Goal: Communication & Community: Answer question/provide support

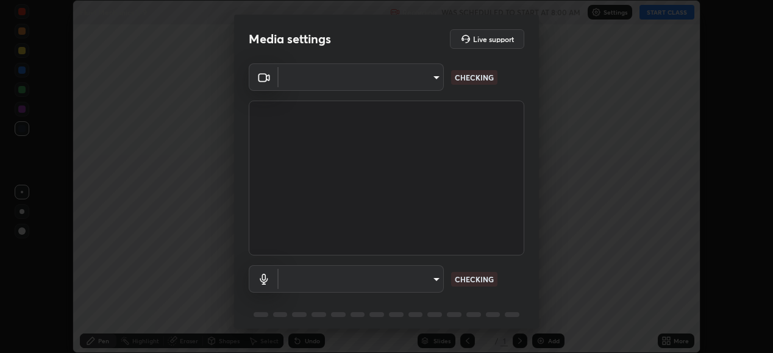
scroll to position [353, 773]
type input "ef407f58ae65e10c1af5a040b6eccf178273e27ca296938399710cc3d85b5032"
type input "communications"
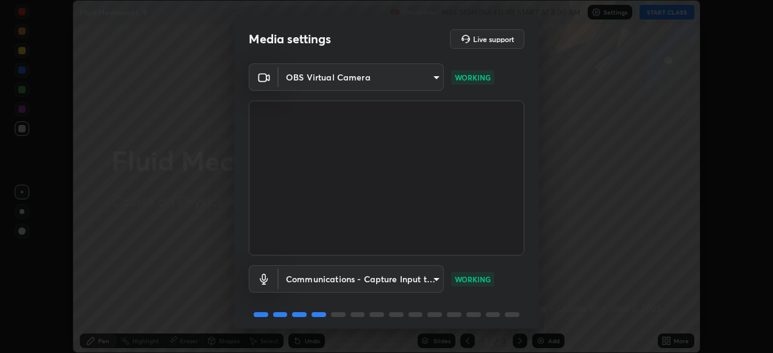
scroll to position [47, 0]
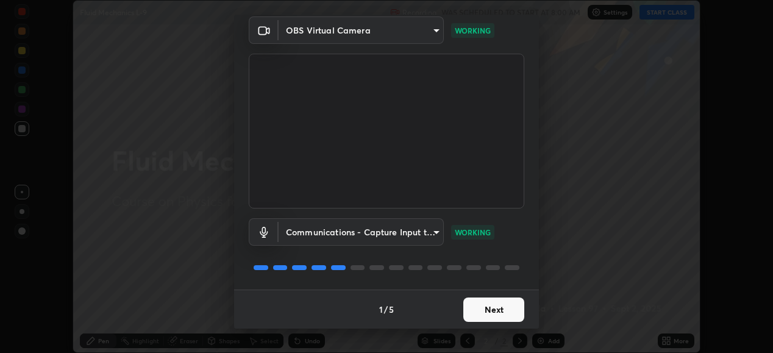
click at [484, 312] on button "Next" at bounding box center [493, 310] width 61 height 24
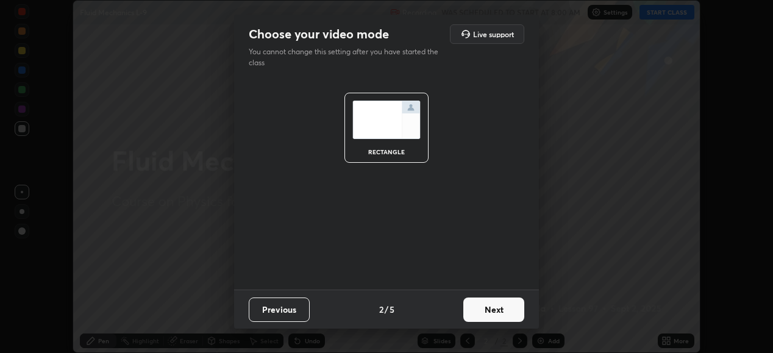
scroll to position [0, 0]
click at [495, 313] on button "Next" at bounding box center [493, 310] width 61 height 24
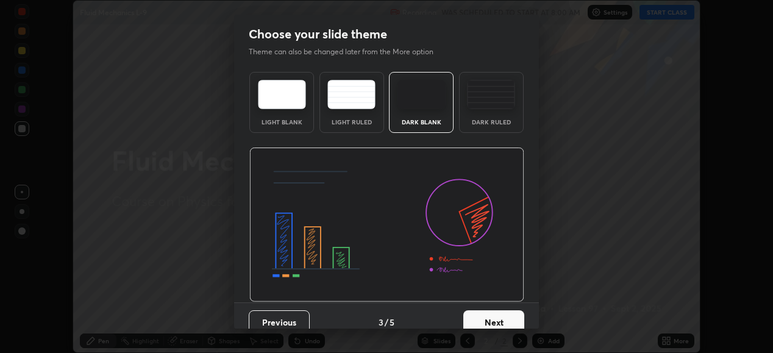
click at [499, 320] on button "Next" at bounding box center [493, 322] width 61 height 24
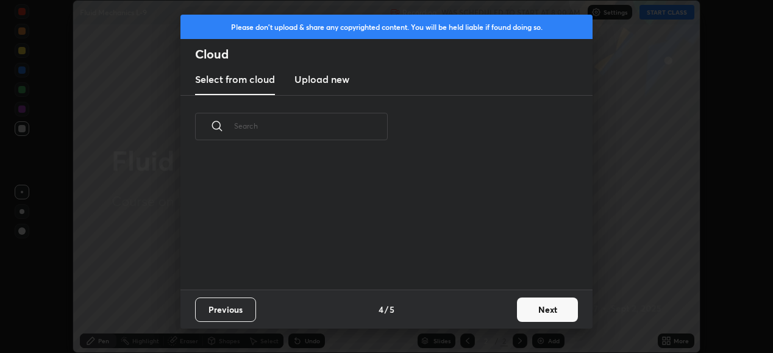
click at [544, 309] on button "Next" at bounding box center [547, 310] width 61 height 24
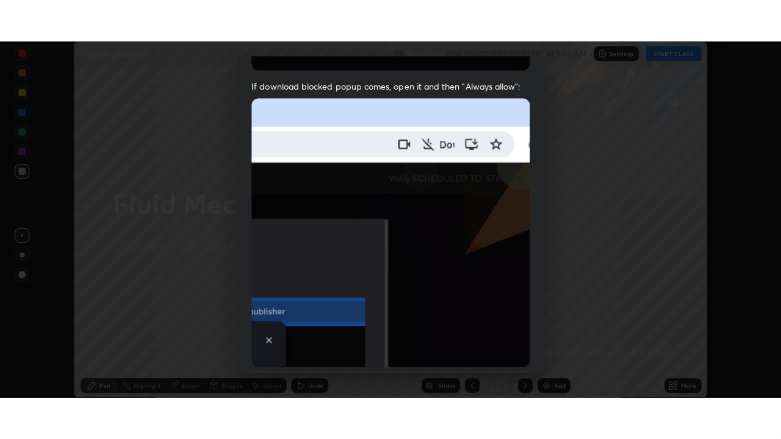
scroll to position [296, 0]
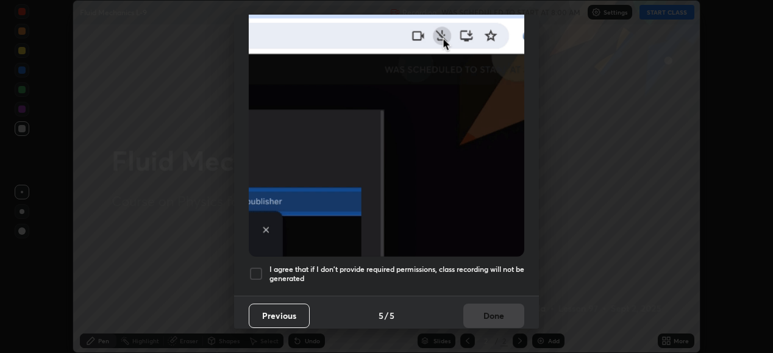
click at [257, 267] on div at bounding box center [256, 274] width 15 height 15
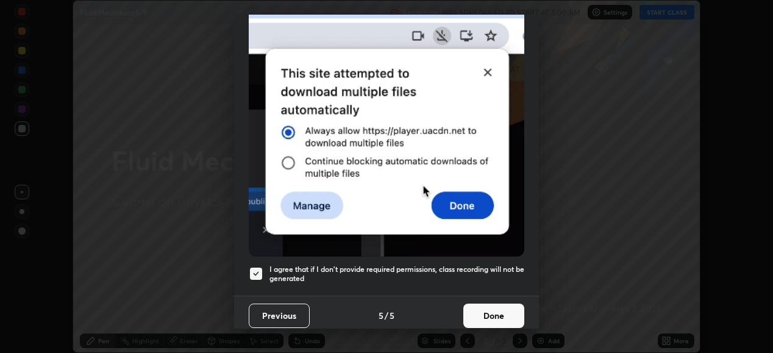
click at [506, 304] on button "Done" at bounding box center [493, 316] width 61 height 24
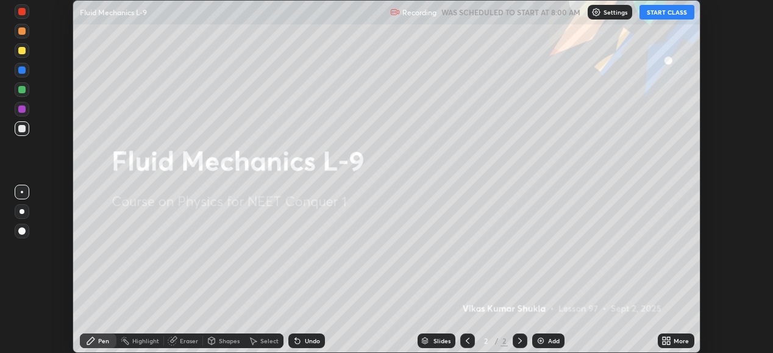
click at [659, 16] on button "START CLASS" at bounding box center [667, 12] width 55 height 15
click at [679, 335] on div "More" at bounding box center [676, 341] width 37 height 15
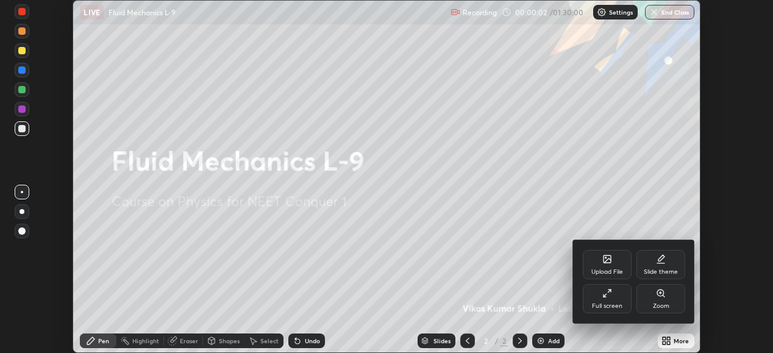
click at [610, 298] on div "Full screen" at bounding box center [607, 298] width 49 height 29
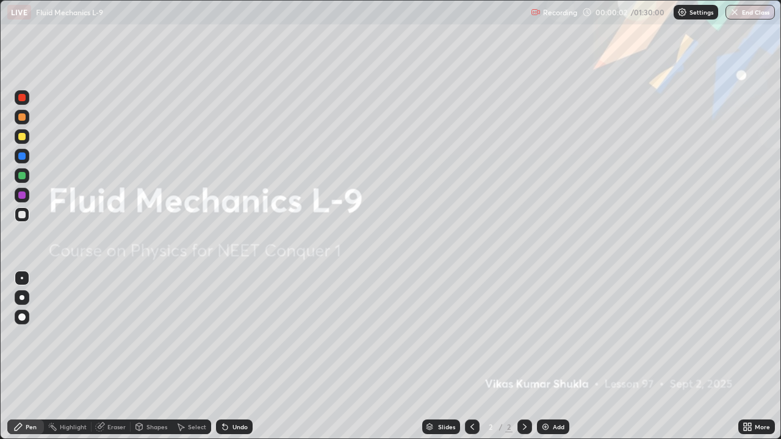
scroll to position [439, 781]
click at [560, 352] on div "Add" at bounding box center [553, 427] width 32 height 15
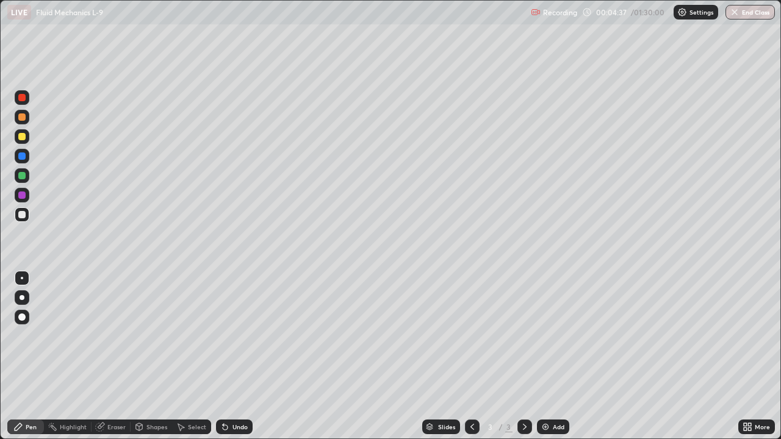
click at [158, 352] on div "Shapes" at bounding box center [156, 427] width 21 height 6
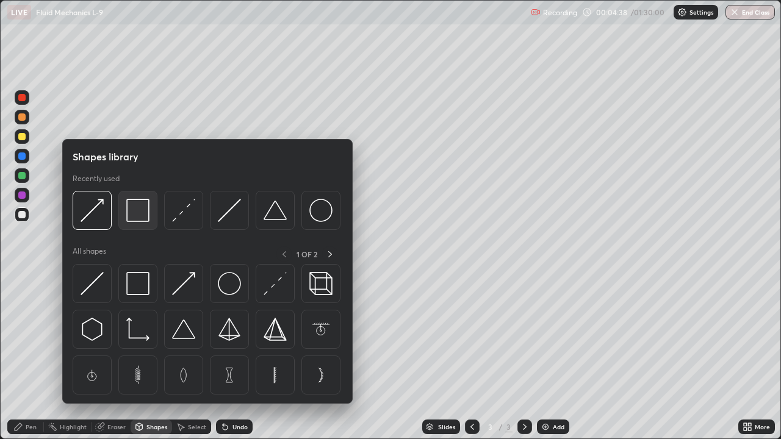
click at [148, 221] on img at bounding box center [137, 210] width 23 height 23
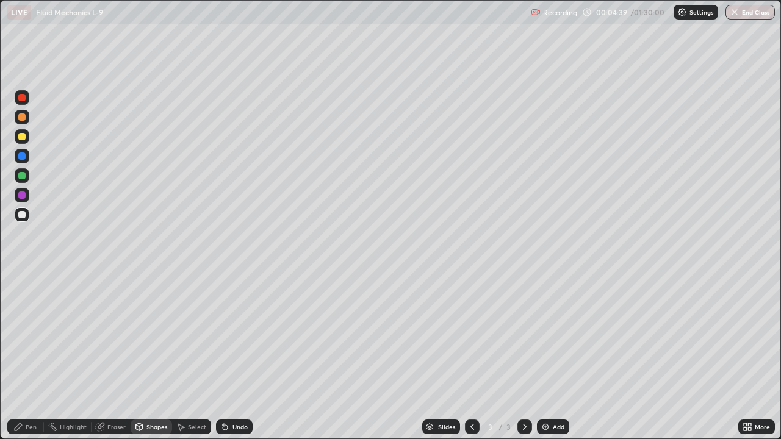
click at [23, 137] on div at bounding box center [21, 136] width 7 height 7
click at [118, 352] on div "Eraser" at bounding box center [116, 427] width 18 height 6
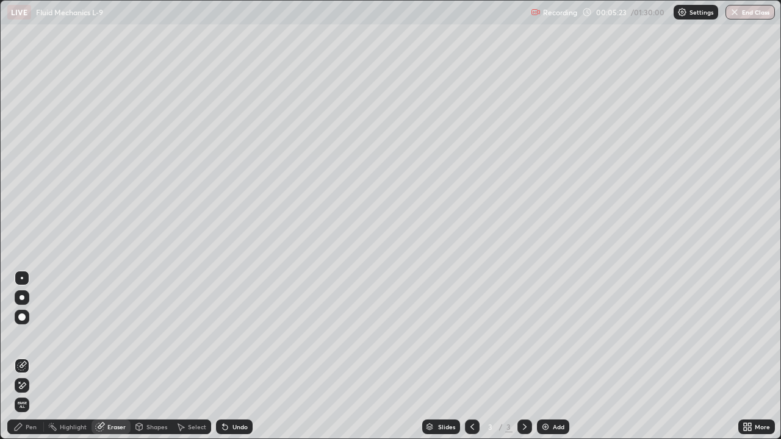
click at [158, 352] on div "Shapes" at bounding box center [156, 427] width 21 height 6
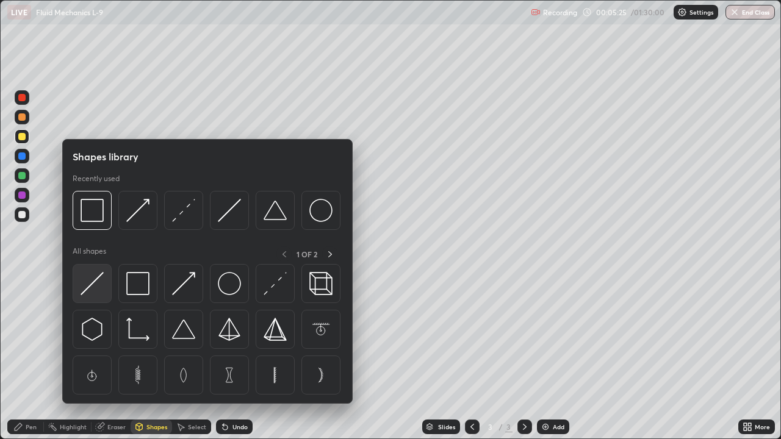
click at [97, 281] on img at bounding box center [92, 283] width 23 height 23
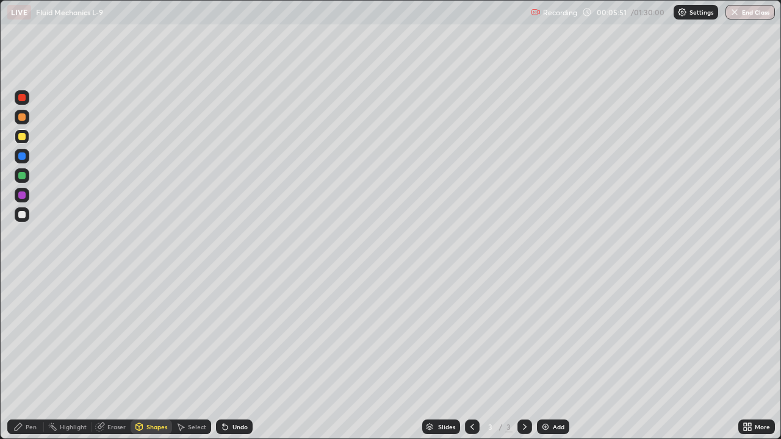
click at [114, 352] on div "Eraser" at bounding box center [116, 427] width 18 height 6
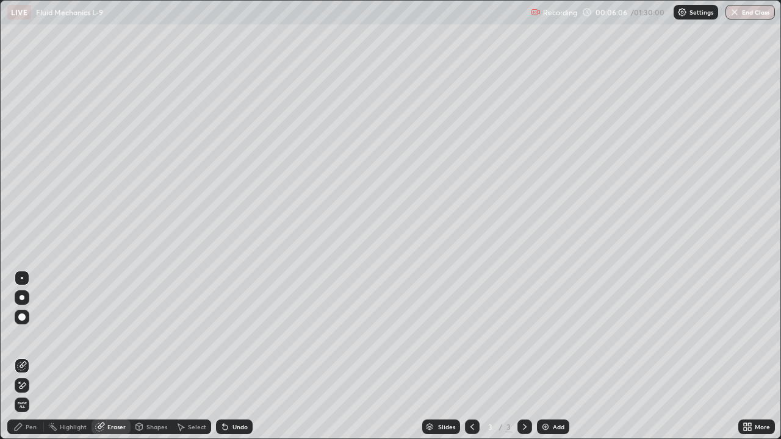
click at [156, 352] on div "Shapes" at bounding box center [156, 427] width 21 height 6
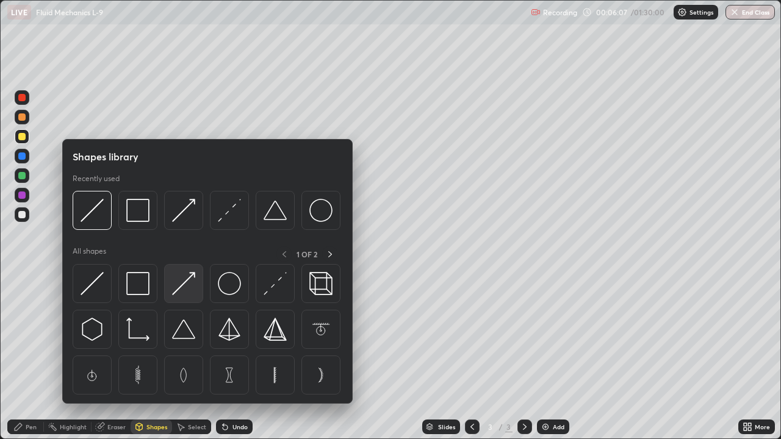
click at [179, 280] on img at bounding box center [183, 283] width 23 height 23
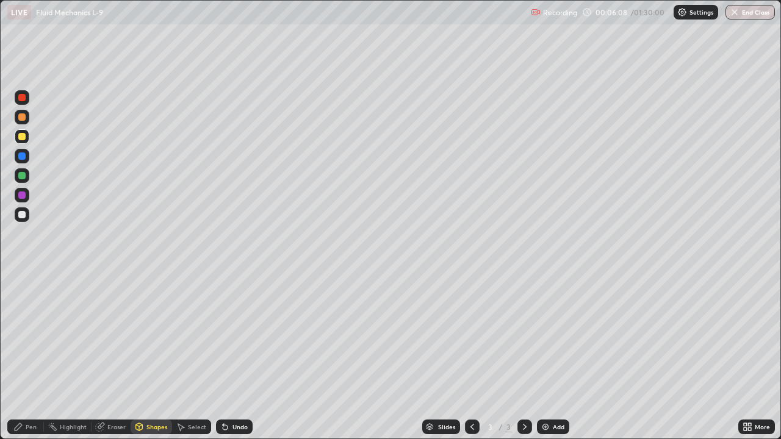
click at [21, 159] on div at bounding box center [21, 155] width 7 height 7
click at [157, 352] on div "Shapes" at bounding box center [156, 427] width 21 height 6
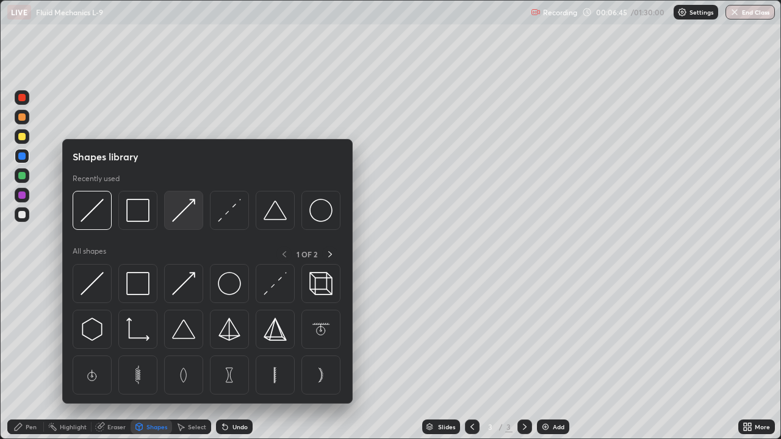
click at [182, 212] on img at bounding box center [183, 210] width 23 height 23
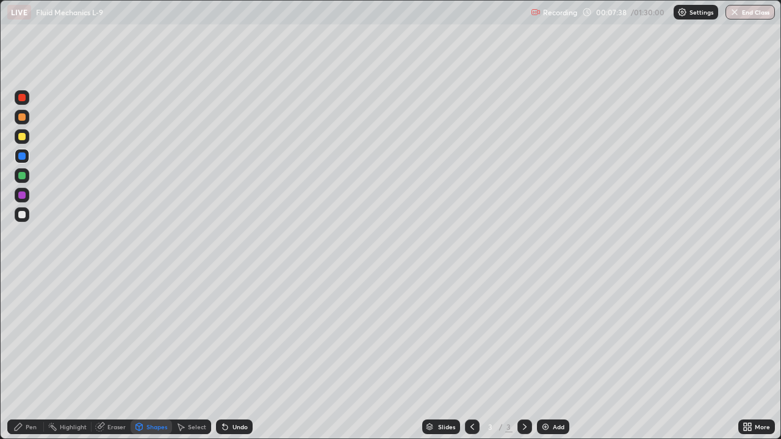
click at [154, 352] on div "Shapes" at bounding box center [156, 427] width 21 height 6
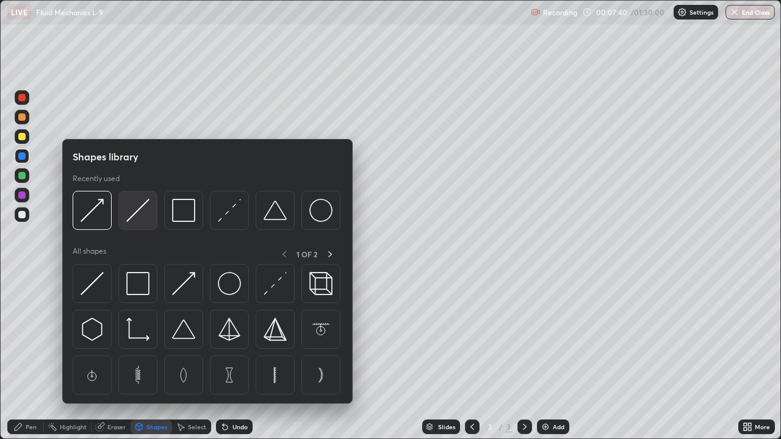
click at [137, 215] on img at bounding box center [137, 210] width 23 height 23
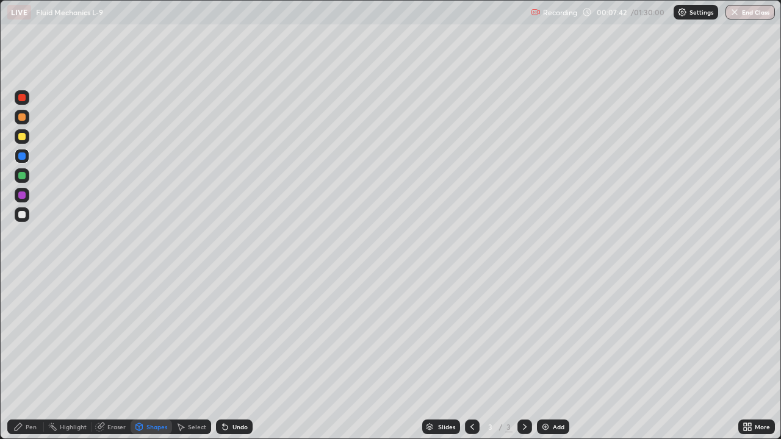
click at [30, 352] on div "Pen" at bounding box center [31, 427] width 11 height 6
click at [22, 216] on div at bounding box center [21, 214] width 7 height 7
click at [237, 352] on div "Undo" at bounding box center [239, 427] width 15 height 6
click at [115, 352] on div "Eraser" at bounding box center [116, 427] width 18 height 6
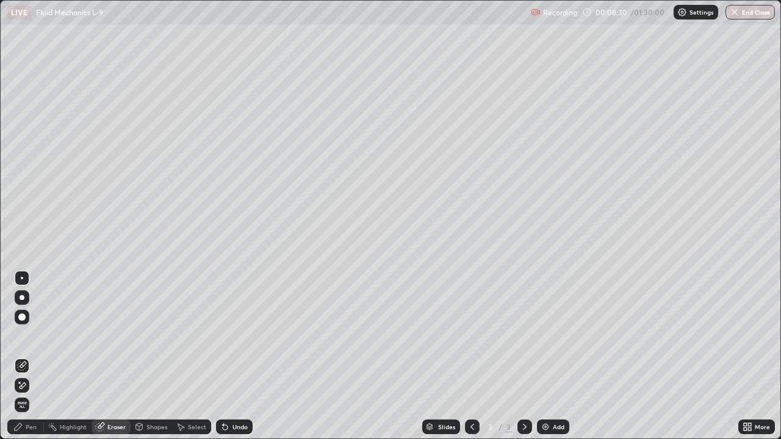
click at [240, 352] on div "Undo" at bounding box center [239, 427] width 15 height 6
click at [29, 352] on div "Pen" at bounding box center [31, 427] width 11 height 6
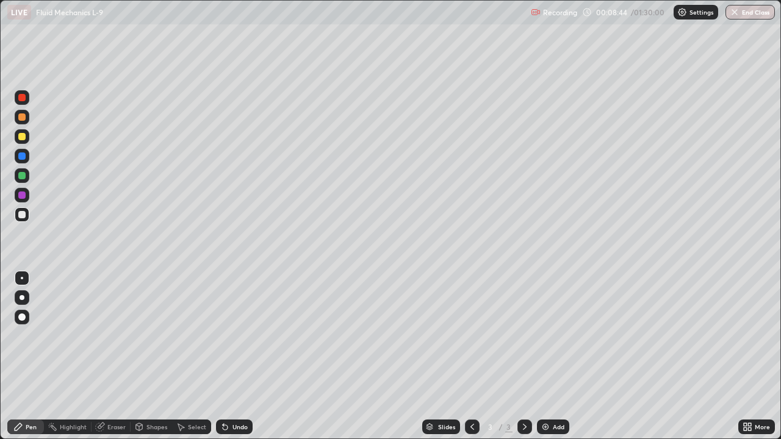
click at [24, 299] on div at bounding box center [22, 297] width 15 height 15
click at [23, 197] on div at bounding box center [21, 194] width 7 height 7
click at [157, 352] on div "Shapes" at bounding box center [156, 427] width 21 height 6
click at [30, 352] on div "Pen" at bounding box center [25, 427] width 37 height 15
click at [23, 278] on div at bounding box center [22, 278] width 2 height 2
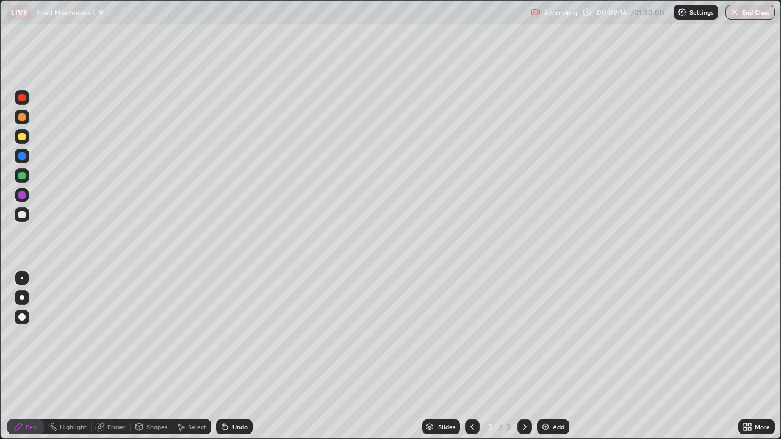
click at [157, 352] on div "Shapes" at bounding box center [156, 427] width 21 height 6
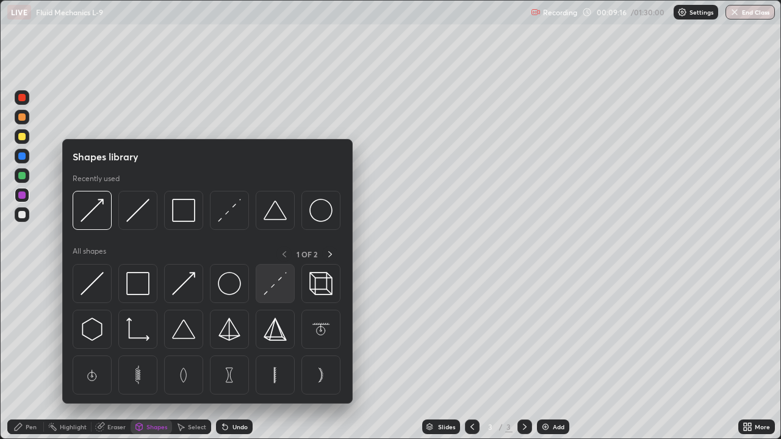
click at [273, 284] on img at bounding box center [274, 283] width 23 height 23
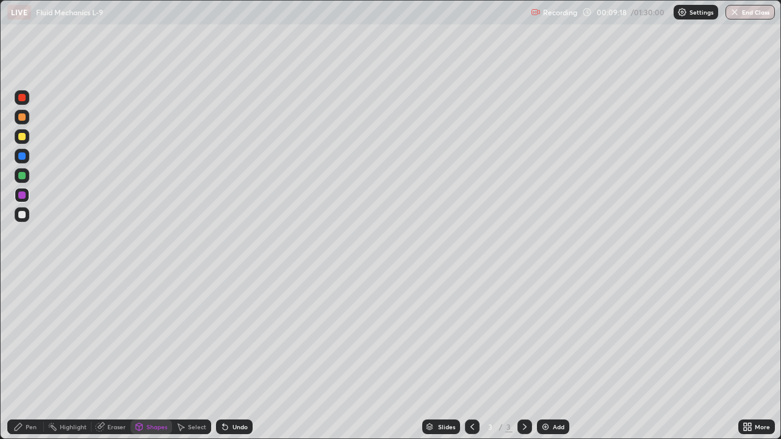
click at [21, 156] on div at bounding box center [21, 155] width 7 height 7
click at [21, 118] on div at bounding box center [21, 116] width 7 height 7
click at [29, 352] on div "Pen" at bounding box center [25, 427] width 37 height 15
click at [23, 215] on div at bounding box center [21, 214] width 7 height 7
click at [22, 176] on div at bounding box center [21, 175] width 7 height 7
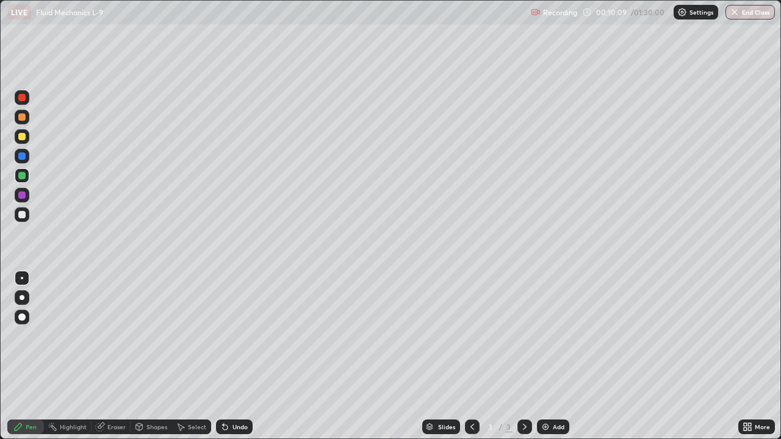
click at [22, 193] on div at bounding box center [21, 194] width 7 height 7
click at [21, 137] on div at bounding box center [21, 136] width 7 height 7
click at [232, 352] on div "Undo" at bounding box center [239, 427] width 15 height 6
click at [235, 352] on div "Undo" at bounding box center [239, 427] width 15 height 6
click at [117, 352] on div "Eraser" at bounding box center [116, 427] width 18 height 6
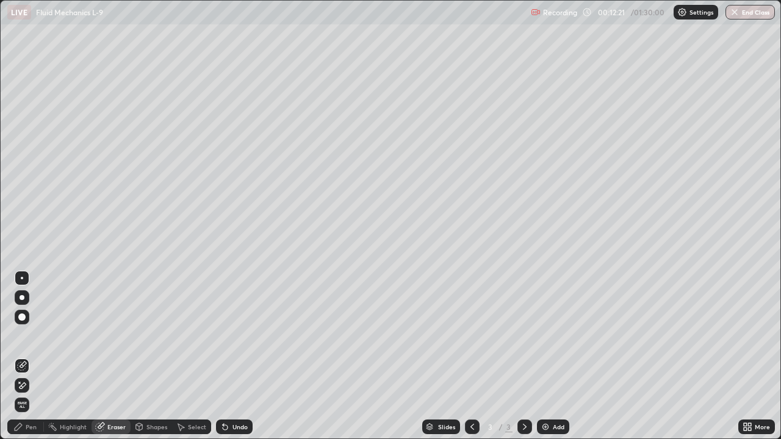
click at [25, 352] on div "Pen" at bounding box center [25, 427] width 37 height 15
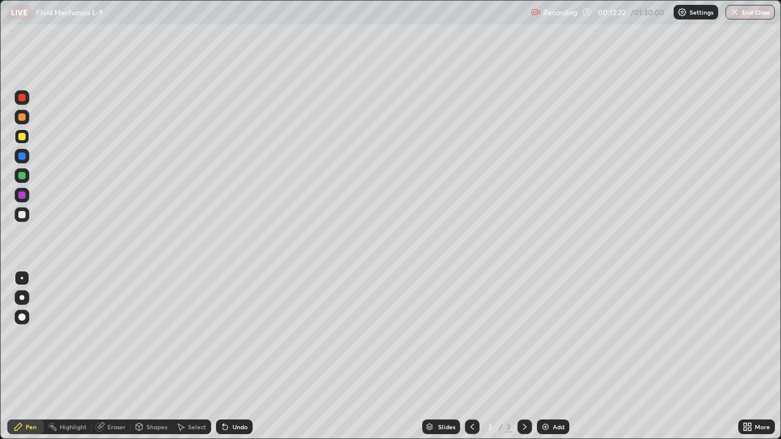
click at [24, 211] on div at bounding box center [21, 214] width 7 height 7
click at [239, 352] on div "Undo" at bounding box center [239, 427] width 15 height 6
click at [237, 352] on div "Undo" at bounding box center [239, 427] width 15 height 6
click at [237, 352] on div "Undo" at bounding box center [234, 427] width 37 height 15
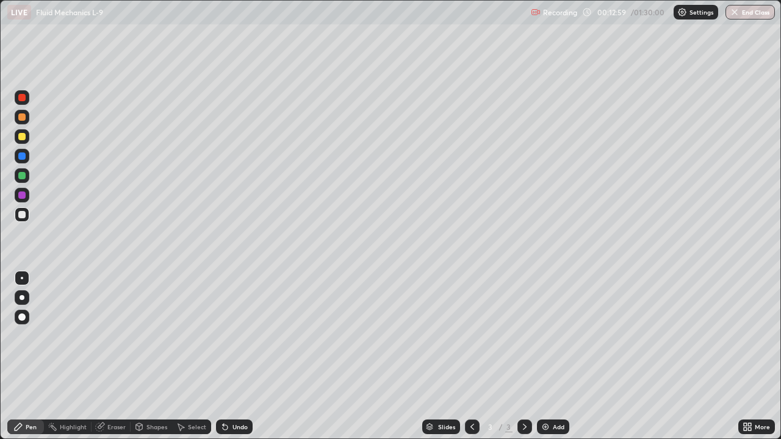
click at [236, 352] on div "Undo" at bounding box center [234, 427] width 37 height 15
click at [237, 352] on div "Undo" at bounding box center [239, 427] width 15 height 6
click at [553, 352] on div "Add" at bounding box center [559, 427] width 12 height 6
click at [232, 352] on div "Undo" at bounding box center [239, 427] width 15 height 6
click at [19, 195] on div at bounding box center [21, 194] width 7 height 7
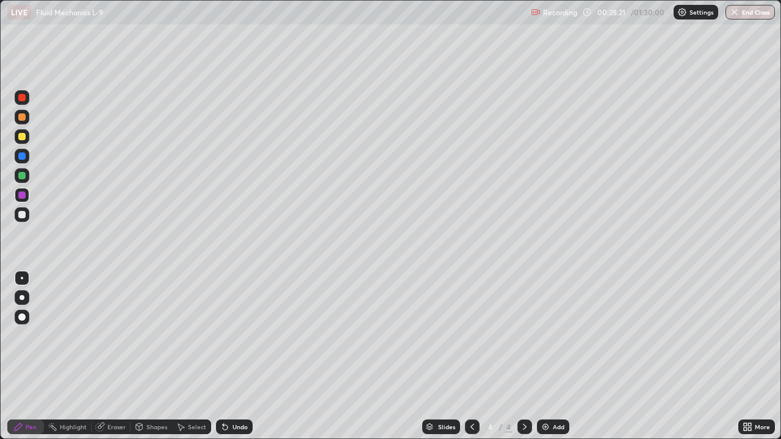
click at [34, 352] on div "Pen" at bounding box center [25, 427] width 37 height 15
click at [545, 352] on img at bounding box center [545, 427] width 10 height 10
click at [21, 135] on div at bounding box center [21, 136] width 7 height 7
click at [21, 176] on div at bounding box center [21, 175] width 7 height 7
click at [23, 214] on div at bounding box center [21, 214] width 7 height 7
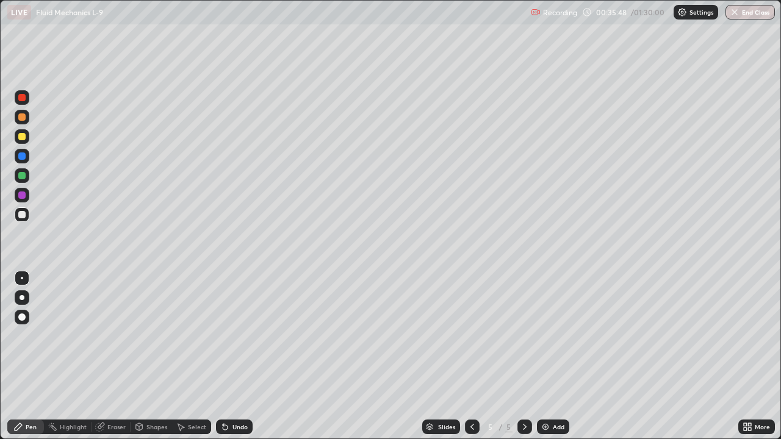
click at [152, 352] on div "Shapes" at bounding box center [156, 427] width 21 height 6
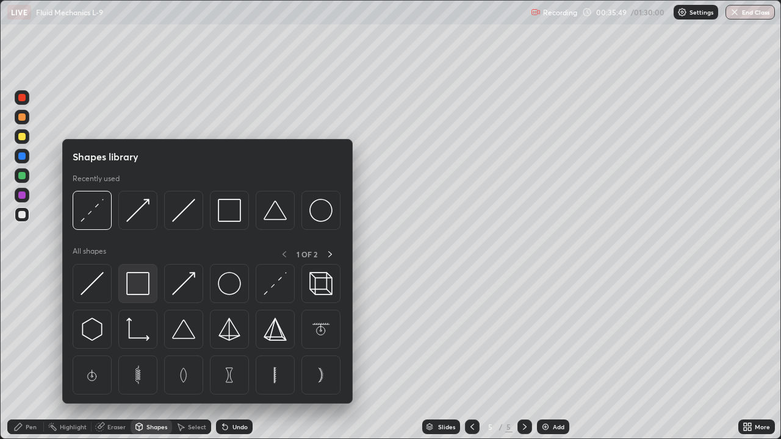
click at [134, 293] on img at bounding box center [137, 283] width 23 height 23
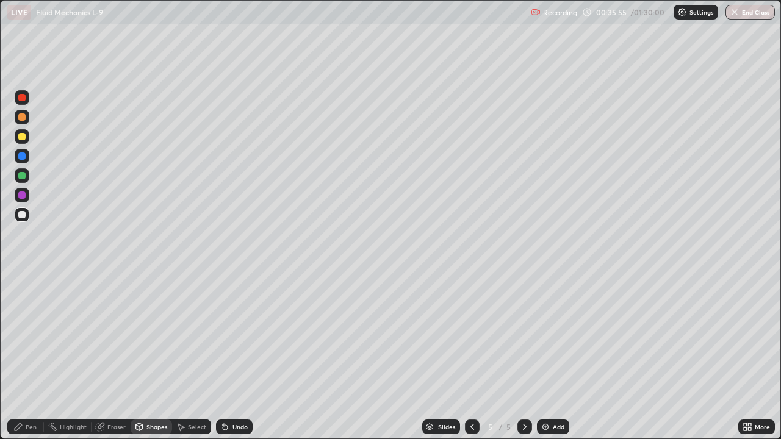
click at [116, 352] on div "Eraser" at bounding box center [110, 427] width 39 height 15
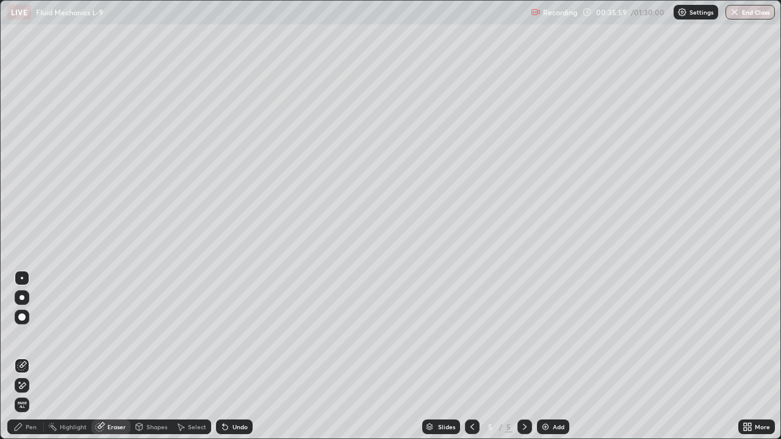
click at [154, 352] on div "Shapes" at bounding box center [156, 427] width 21 height 6
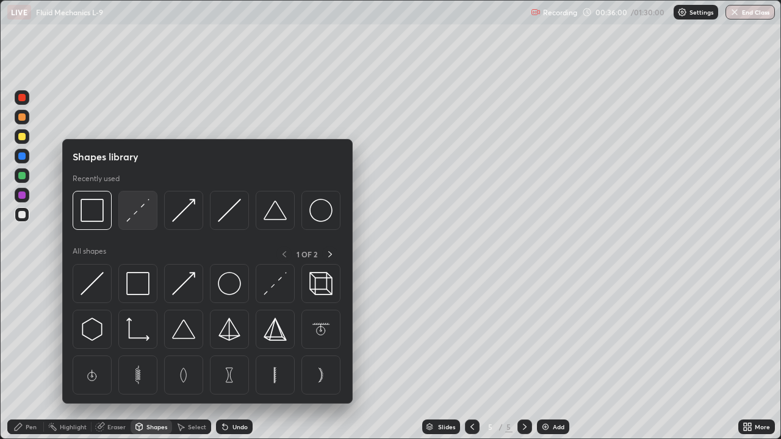
click at [131, 212] on img at bounding box center [137, 210] width 23 height 23
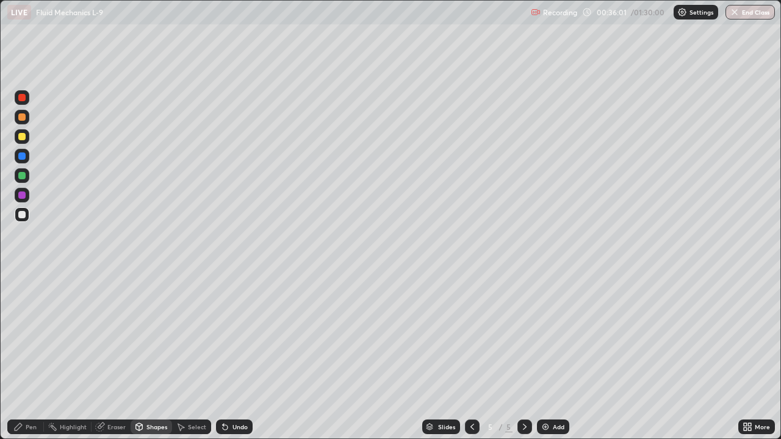
click at [24, 118] on div at bounding box center [21, 116] width 7 height 7
click at [23, 157] on div at bounding box center [21, 155] width 7 height 7
click at [30, 352] on div "Pen" at bounding box center [31, 427] width 11 height 6
click at [119, 352] on div "Eraser" at bounding box center [116, 427] width 18 height 6
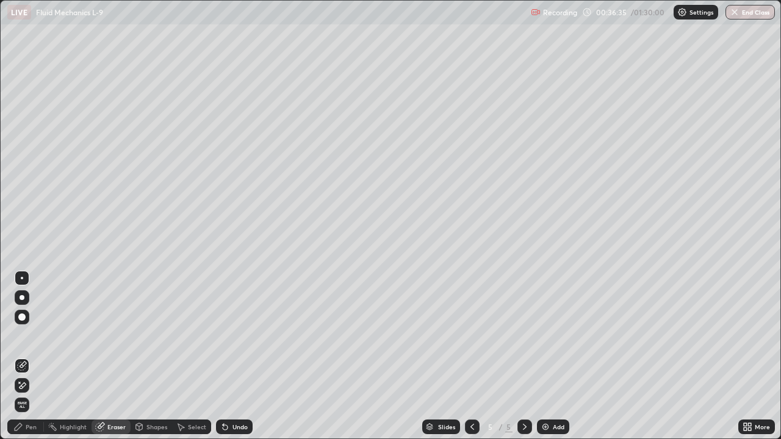
click at [153, 352] on div "Shapes" at bounding box center [156, 427] width 21 height 6
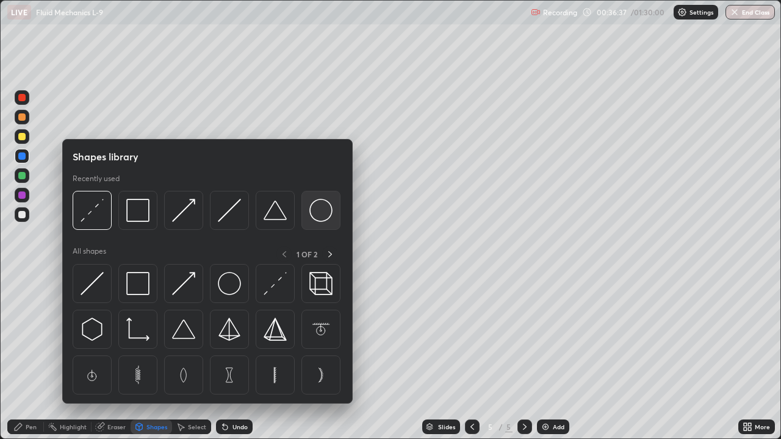
click at [321, 213] on img at bounding box center [320, 210] width 23 height 23
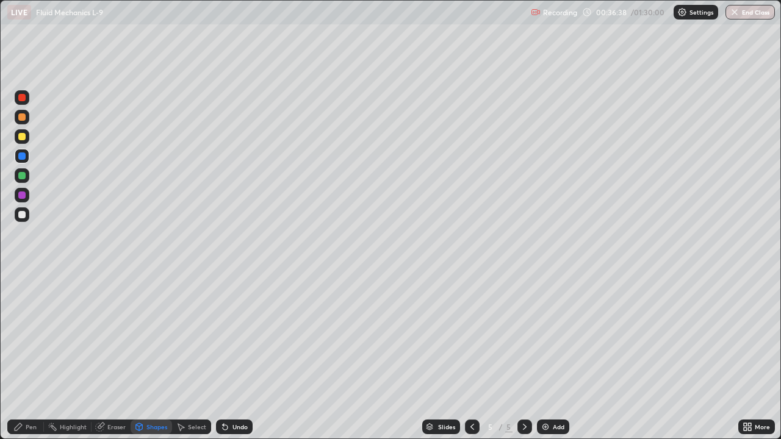
click at [26, 138] on div at bounding box center [22, 136] width 15 height 15
click at [20, 119] on div at bounding box center [21, 116] width 7 height 7
click at [27, 352] on div "Pen" at bounding box center [25, 427] width 37 height 15
click at [21, 194] on div at bounding box center [21, 194] width 7 height 7
click at [20, 176] on div at bounding box center [21, 175] width 7 height 7
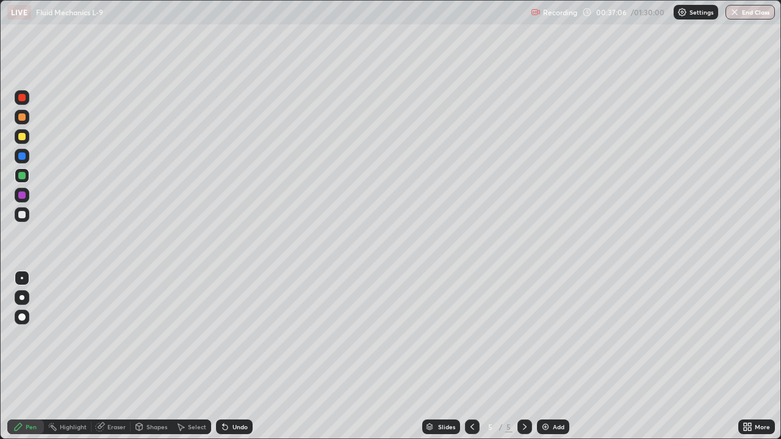
click at [23, 196] on div at bounding box center [21, 194] width 7 height 7
click at [19, 156] on div at bounding box center [21, 155] width 7 height 7
click at [20, 134] on div at bounding box center [21, 136] width 7 height 7
click at [24, 156] on div at bounding box center [21, 155] width 7 height 7
click at [156, 352] on div "Shapes" at bounding box center [156, 427] width 21 height 6
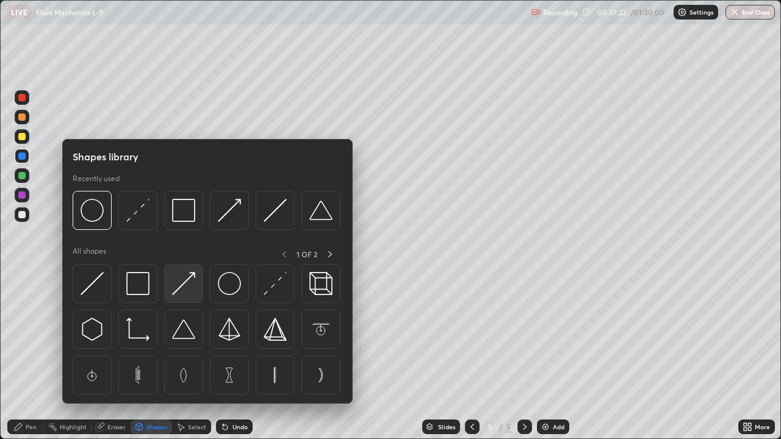
click at [186, 282] on img at bounding box center [183, 283] width 23 height 23
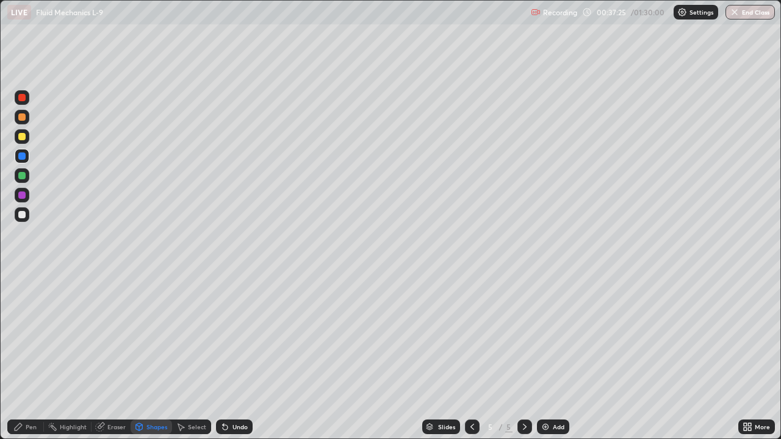
click at [21, 212] on div at bounding box center [21, 214] width 7 height 7
click at [24, 182] on div at bounding box center [22, 175] width 15 height 15
click at [20, 352] on icon at bounding box center [18, 426] width 7 height 7
click at [116, 352] on div "Eraser" at bounding box center [116, 427] width 18 height 6
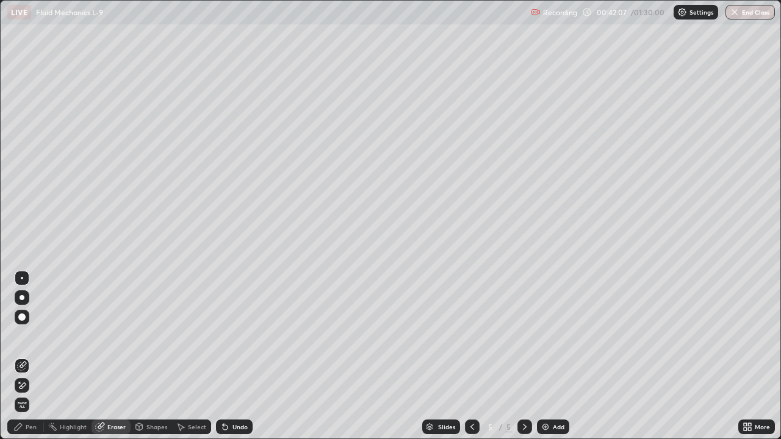
click at [29, 352] on div "Pen" at bounding box center [31, 427] width 11 height 6
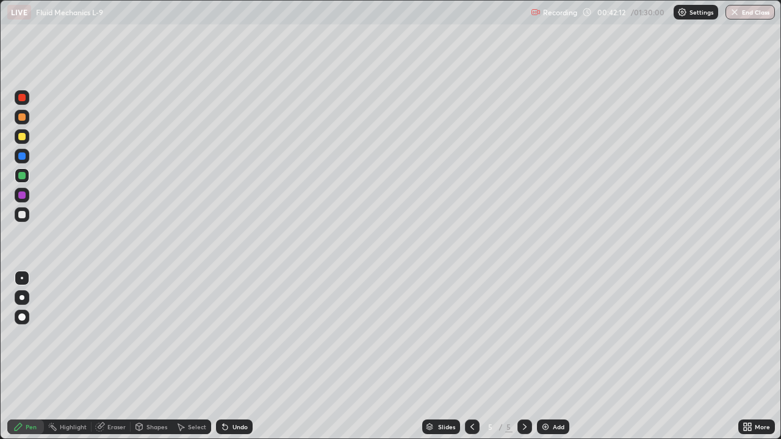
click at [235, 352] on div "Undo" at bounding box center [239, 427] width 15 height 6
click at [227, 352] on icon at bounding box center [225, 427] width 10 height 10
click at [231, 352] on div "Undo" at bounding box center [234, 427] width 37 height 15
click at [109, 352] on div "Eraser" at bounding box center [116, 427] width 18 height 6
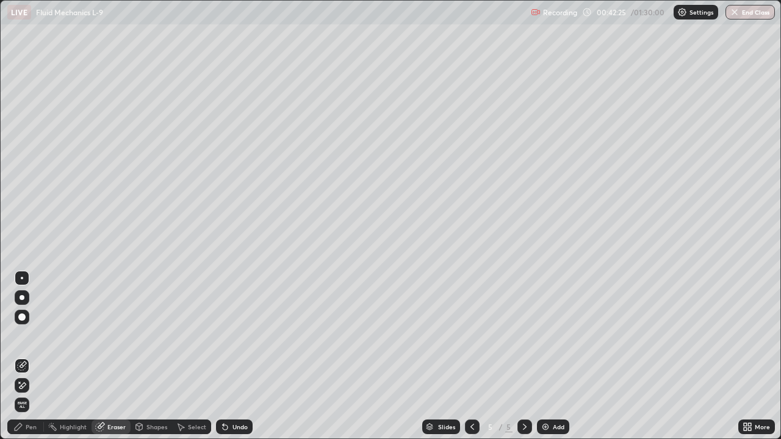
click at [27, 352] on div "Pen" at bounding box center [31, 427] width 11 height 6
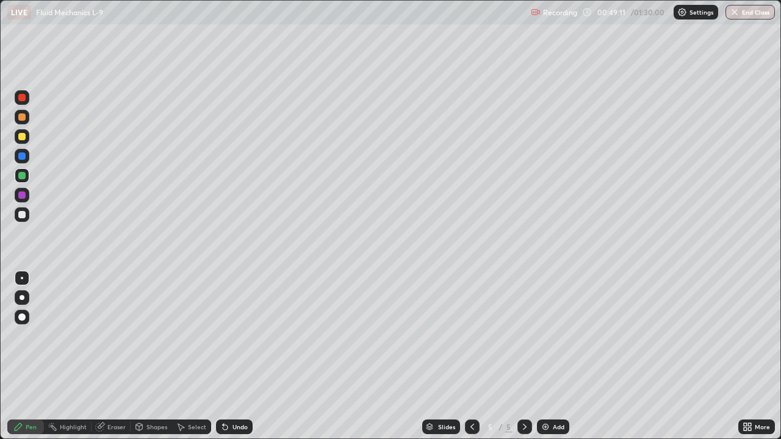
click at [556, 352] on div "Add" at bounding box center [553, 427] width 32 height 15
click at [24, 218] on div at bounding box center [22, 214] width 15 height 15
click at [154, 352] on div "Shapes" at bounding box center [156, 427] width 21 height 6
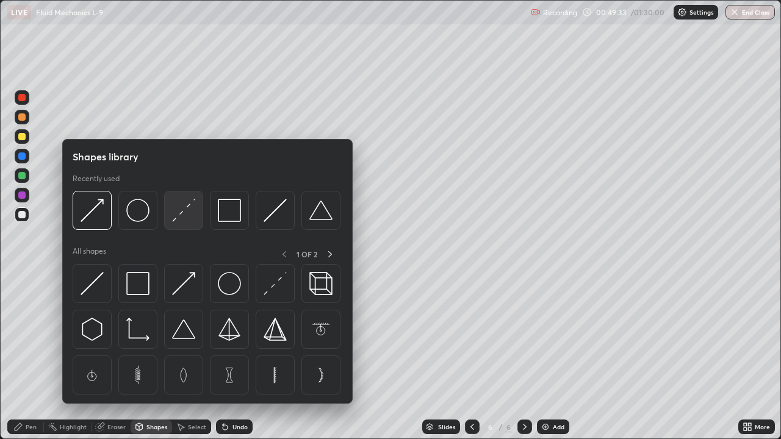
click at [180, 219] on img at bounding box center [183, 210] width 23 height 23
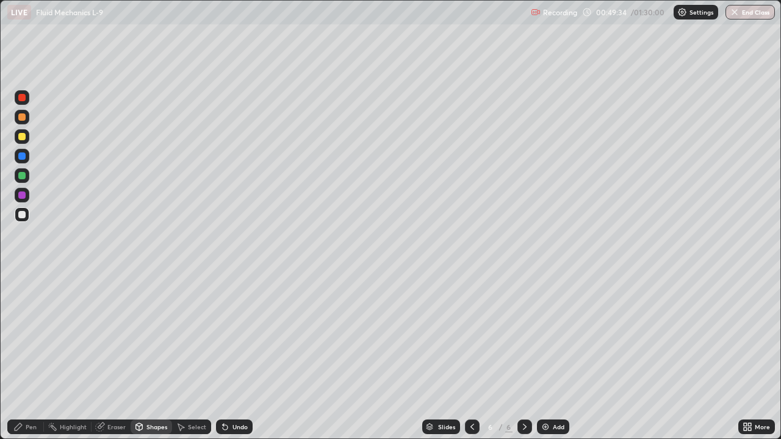
click at [23, 158] on div at bounding box center [21, 155] width 7 height 7
click at [34, 352] on div "Pen" at bounding box center [31, 427] width 11 height 6
click at [22, 298] on div at bounding box center [22, 297] width 5 height 5
click at [155, 352] on div "Shapes" at bounding box center [156, 427] width 21 height 6
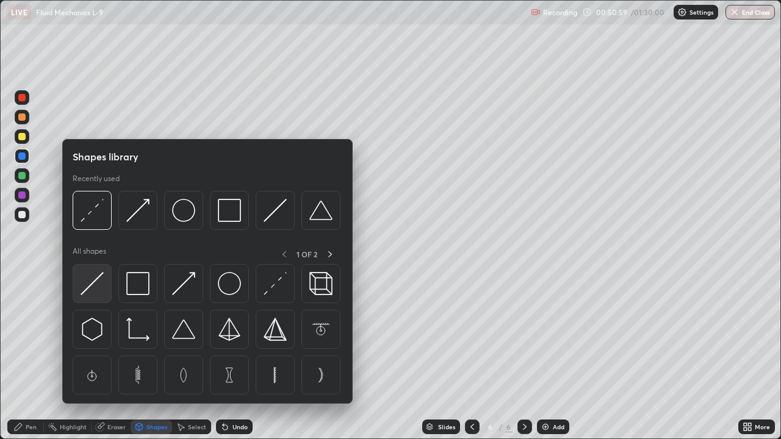
click at [94, 280] on img at bounding box center [92, 283] width 23 height 23
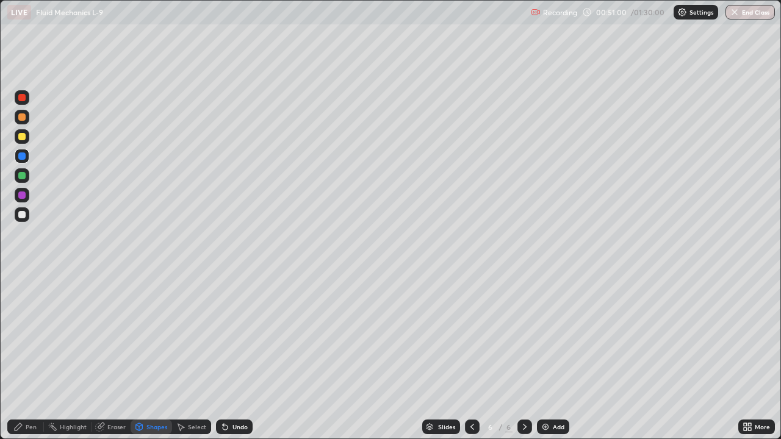
click at [24, 114] on div at bounding box center [21, 116] width 7 height 7
click at [26, 352] on div "Pen" at bounding box center [31, 427] width 11 height 6
click at [22, 278] on div at bounding box center [22, 278] width 2 height 2
click at [154, 352] on div "Shapes" at bounding box center [156, 427] width 21 height 6
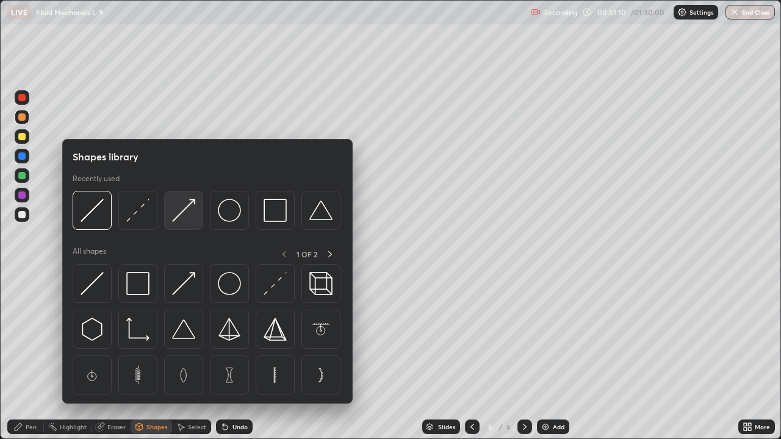
click at [190, 206] on img at bounding box center [183, 210] width 23 height 23
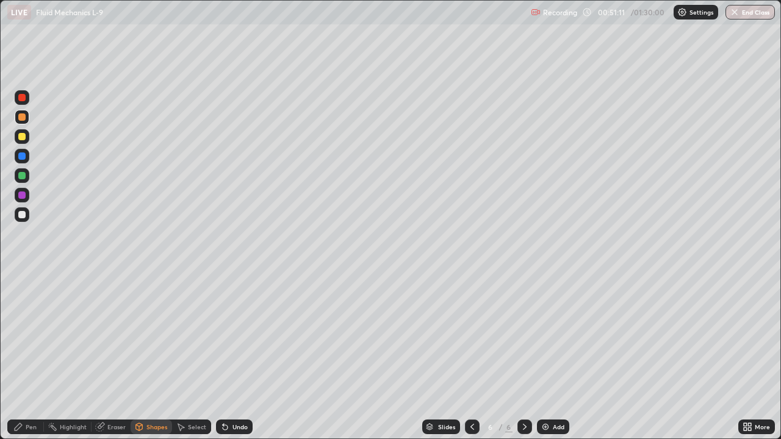
click at [23, 136] on div at bounding box center [21, 136] width 7 height 7
click at [22, 214] on div at bounding box center [21, 214] width 7 height 7
click at [32, 352] on div "Pen" at bounding box center [31, 427] width 11 height 6
click at [23, 197] on div at bounding box center [21, 194] width 7 height 7
click at [157, 352] on div "Shapes" at bounding box center [151, 427] width 41 height 15
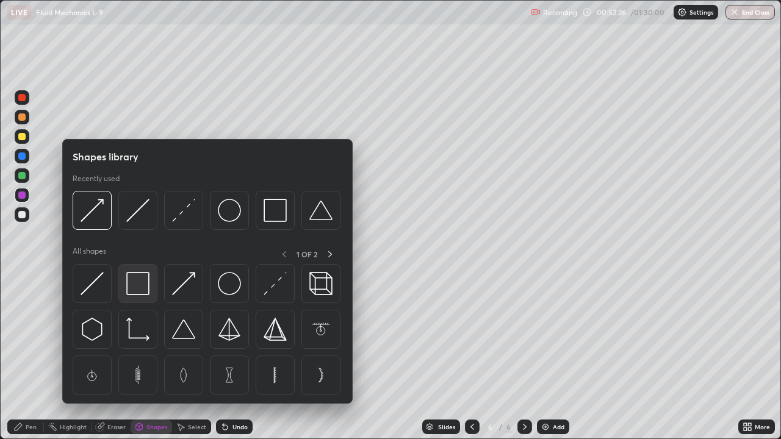
click at [140, 283] on img at bounding box center [137, 283] width 23 height 23
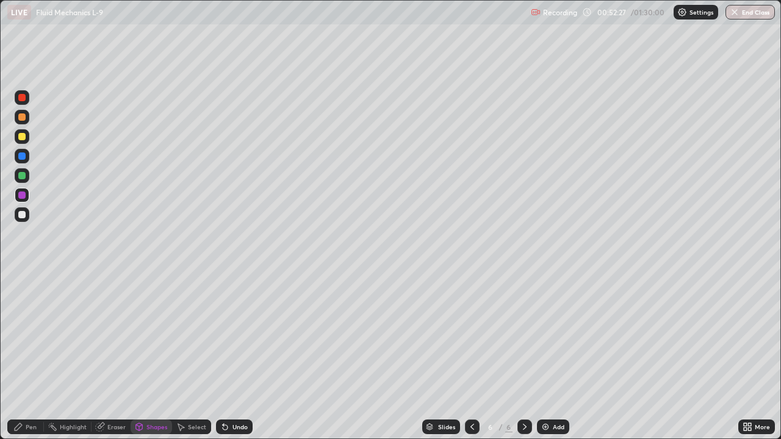
click at [24, 172] on div at bounding box center [22, 175] width 15 height 15
click at [31, 352] on div "Pen" at bounding box center [31, 427] width 11 height 6
click at [21, 216] on div at bounding box center [21, 214] width 7 height 7
click at [559, 352] on div "Add" at bounding box center [559, 427] width 12 height 6
click at [154, 352] on div "Shapes" at bounding box center [156, 427] width 21 height 6
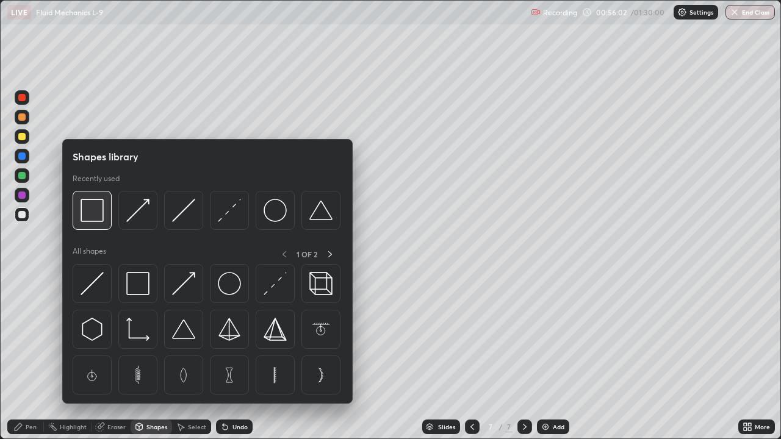
click at [93, 216] on img at bounding box center [92, 210] width 23 height 23
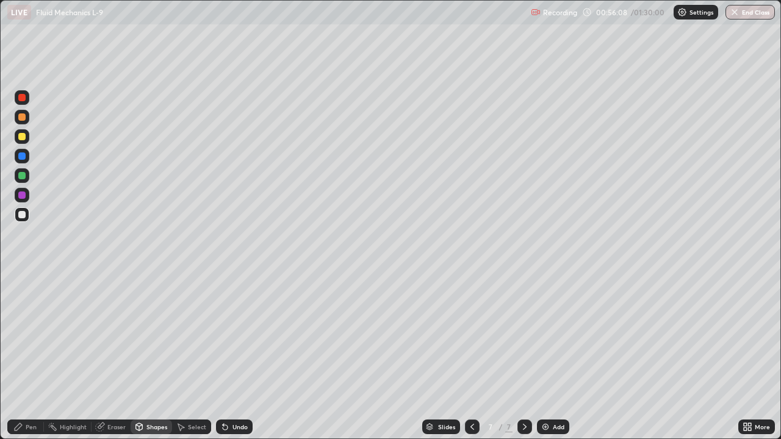
click at [111, 352] on div "Eraser" at bounding box center [110, 427] width 39 height 15
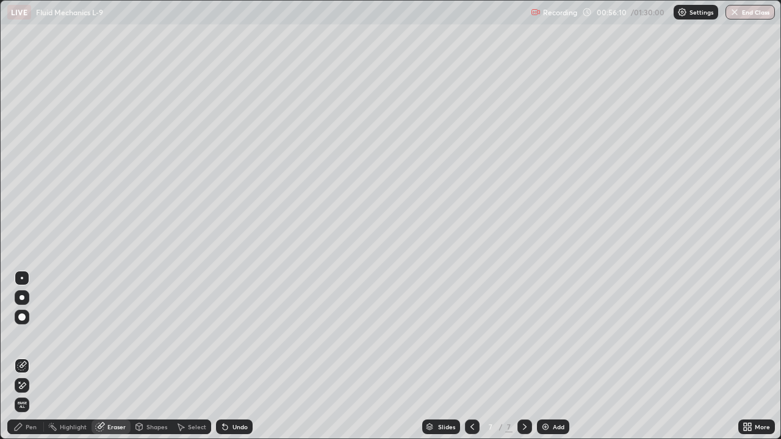
click at [30, 352] on div "Pen" at bounding box center [25, 427] width 37 height 15
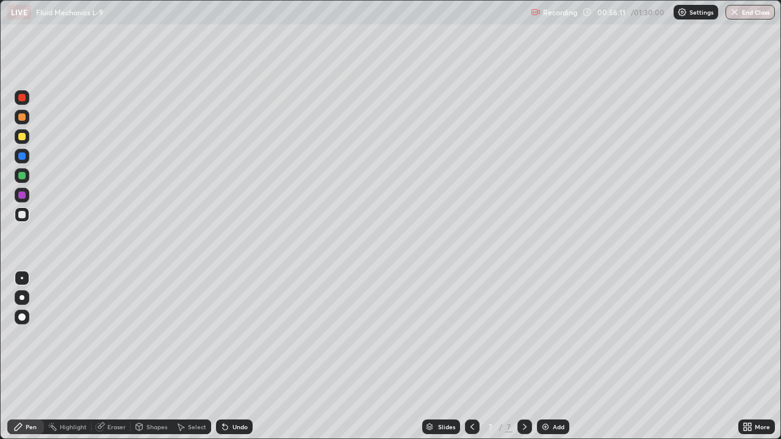
click at [153, 352] on div "Shapes" at bounding box center [156, 427] width 21 height 6
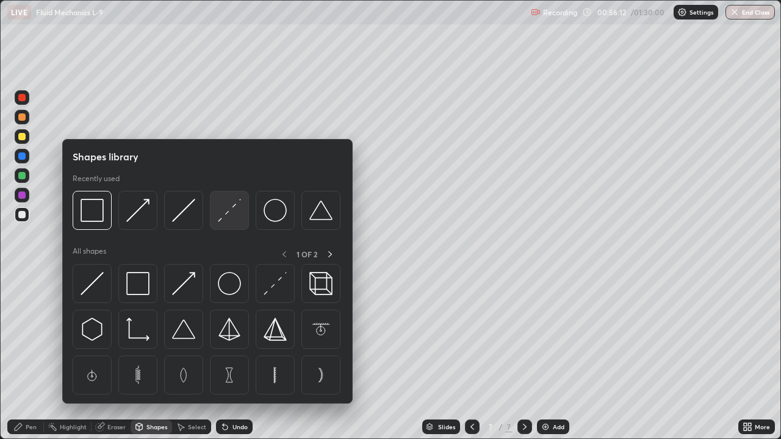
click at [232, 213] on img at bounding box center [229, 210] width 23 height 23
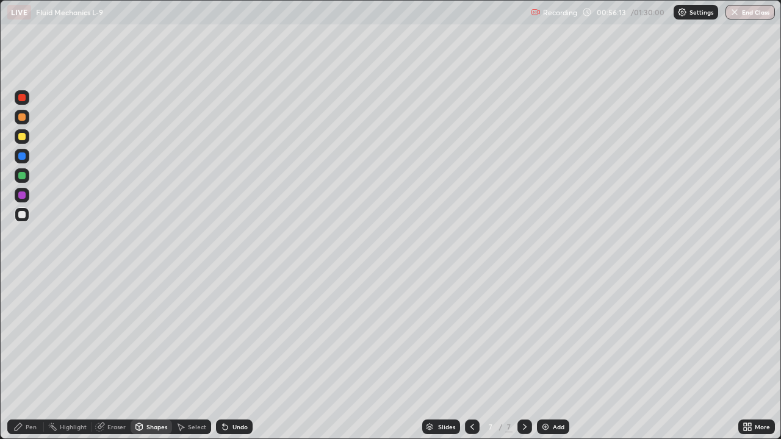
click at [25, 117] on div at bounding box center [21, 116] width 7 height 7
click at [27, 352] on div "Pen" at bounding box center [31, 427] width 11 height 6
click at [240, 352] on div "Undo" at bounding box center [234, 427] width 37 height 15
click at [238, 352] on div "Undo" at bounding box center [239, 427] width 15 height 6
click at [21, 198] on div at bounding box center [21, 194] width 7 height 7
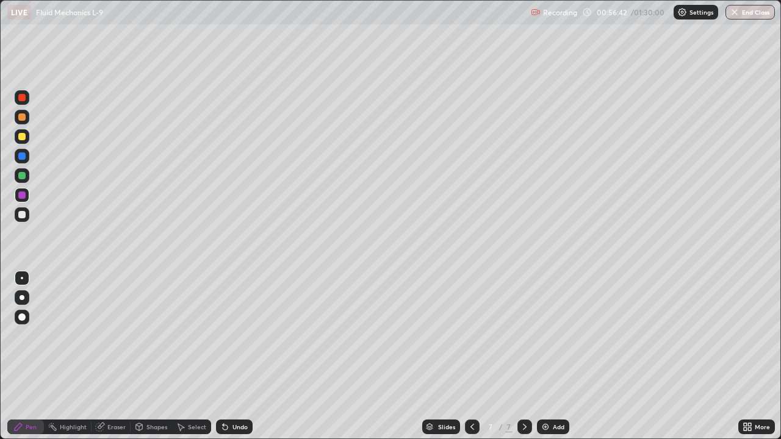
click at [158, 352] on div "Shapes" at bounding box center [156, 427] width 21 height 6
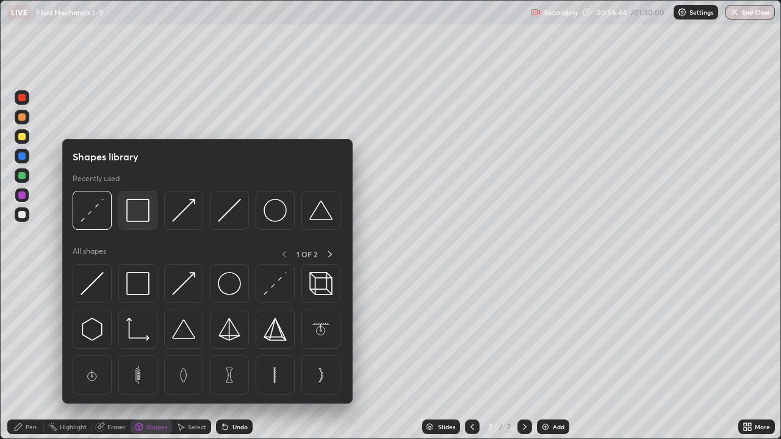
click at [144, 220] on img at bounding box center [137, 210] width 23 height 23
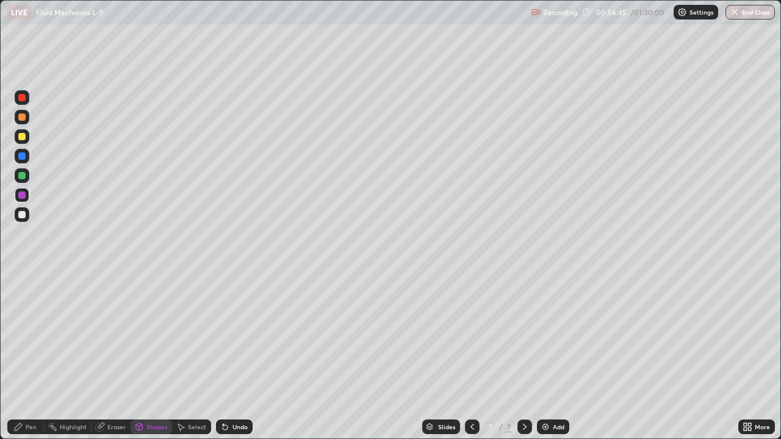
click at [26, 156] on div at bounding box center [22, 156] width 15 height 15
click at [21, 176] on div at bounding box center [21, 175] width 7 height 7
click at [112, 352] on div "Eraser" at bounding box center [116, 427] width 18 height 6
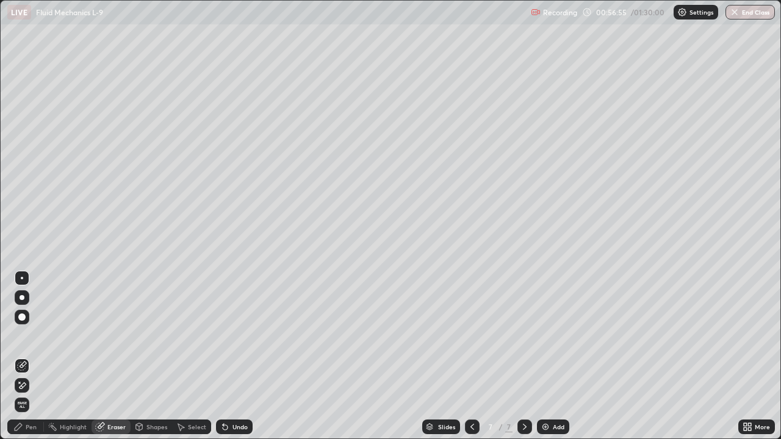
click at [156, 352] on div "Shapes" at bounding box center [156, 427] width 21 height 6
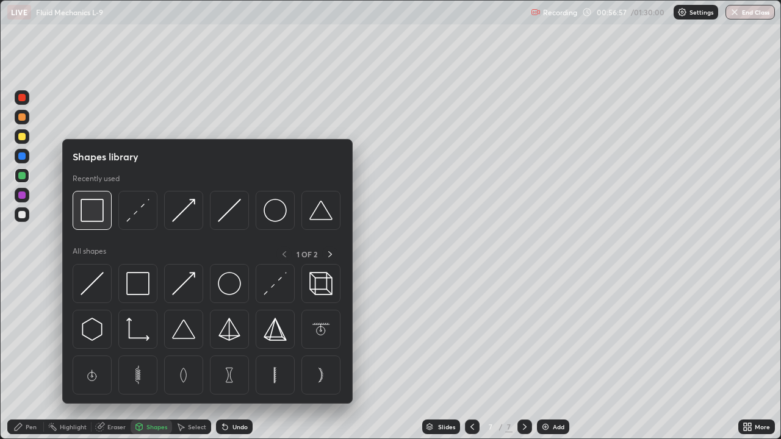
click at [99, 217] on img at bounding box center [92, 210] width 23 height 23
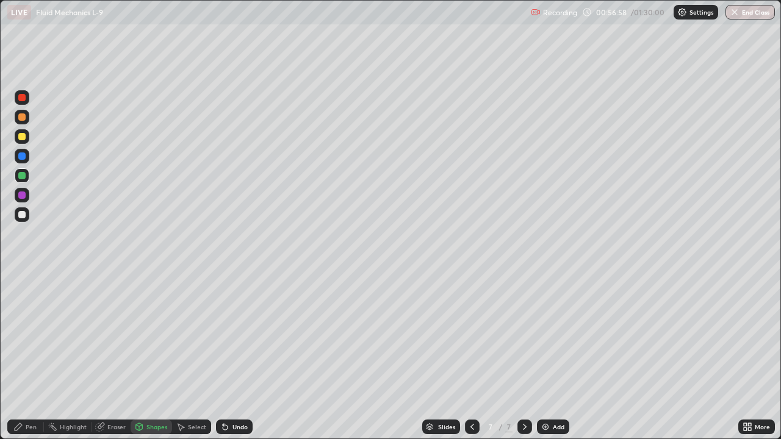
click at [21, 214] on div at bounding box center [21, 214] width 7 height 7
click at [24, 99] on div at bounding box center [21, 97] width 7 height 7
click at [240, 352] on div "Undo" at bounding box center [239, 427] width 15 height 6
click at [18, 352] on icon at bounding box center [18, 427] width 10 height 10
click at [20, 213] on div at bounding box center [21, 214] width 7 height 7
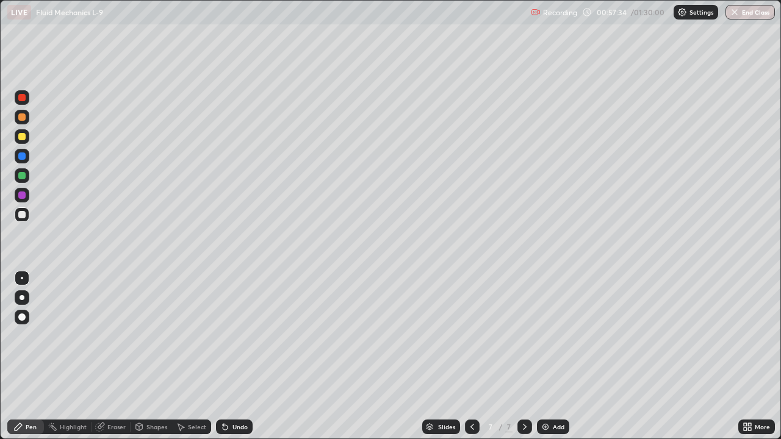
click at [157, 352] on div "Shapes" at bounding box center [156, 427] width 21 height 6
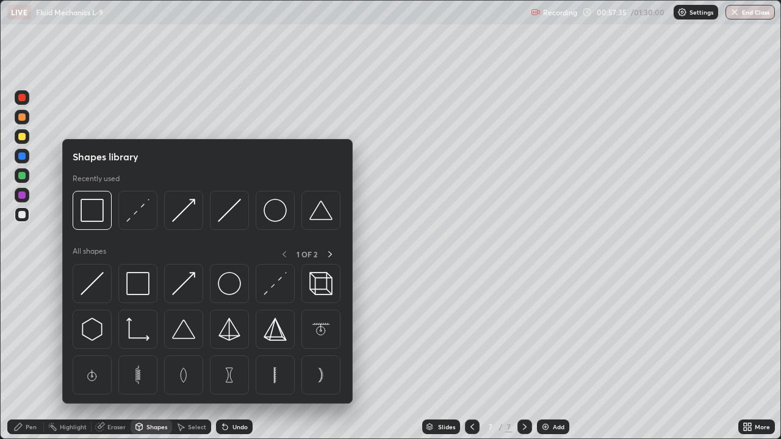
click at [194, 352] on div "Select" at bounding box center [197, 427] width 18 height 6
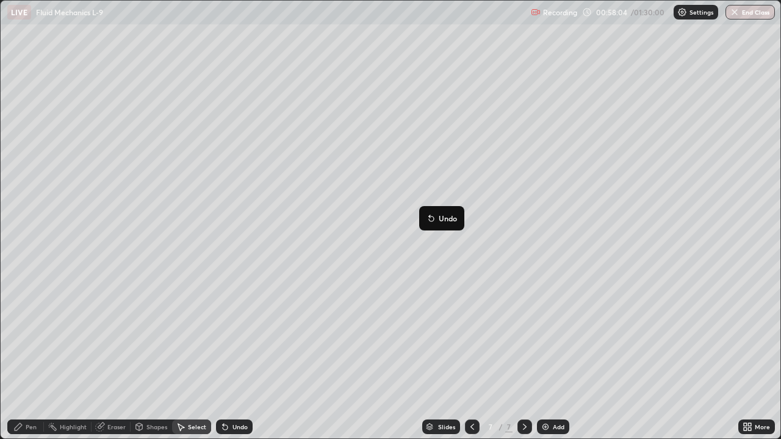
click at [315, 318] on div "0 ° Undo Copy Duplicate Duplicate to new slide Delete" at bounding box center [390, 220] width 779 height 438
click at [149, 352] on div "Shapes" at bounding box center [151, 427] width 41 height 15
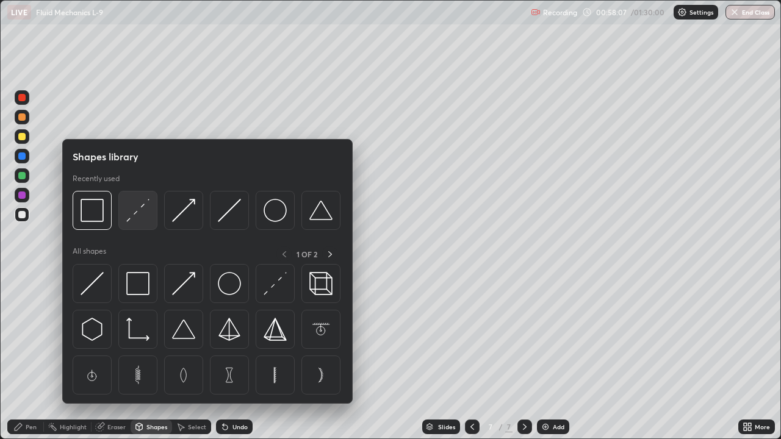
click at [135, 211] on img at bounding box center [137, 210] width 23 height 23
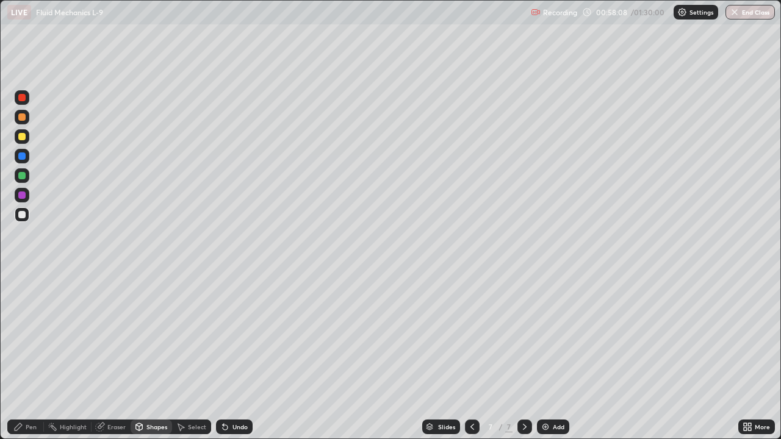
click at [23, 120] on div at bounding box center [21, 116] width 7 height 7
click at [20, 352] on icon at bounding box center [18, 427] width 10 height 10
click at [24, 215] on div at bounding box center [21, 214] width 7 height 7
click at [20, 154] on div at bounding box center [21, 155] width 7 height 7
click at [24, 138] on div at bounding box center [21, 136] width 7 height 7
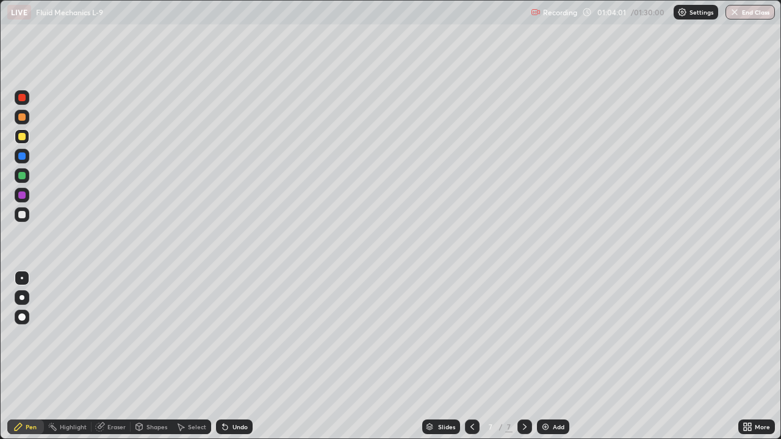
click at [471, 352] on icon at bounding box center [472, 427] width 10 height 10
click at [523, 352] on icon at bounding box center [525, 427] width 10 height 10
click at [555, 352] on div "Add" at bounding box center [559, 427] width 12 height 6
click at [156, 352] on div "Shapes" at bounding box center [156, 427] width 21 height 6
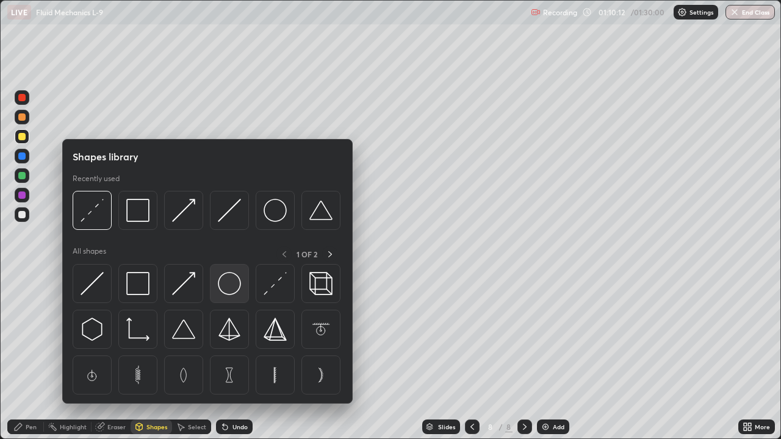
click at [221, 287] on img at bounding box center [229, 283] width 23 height 23
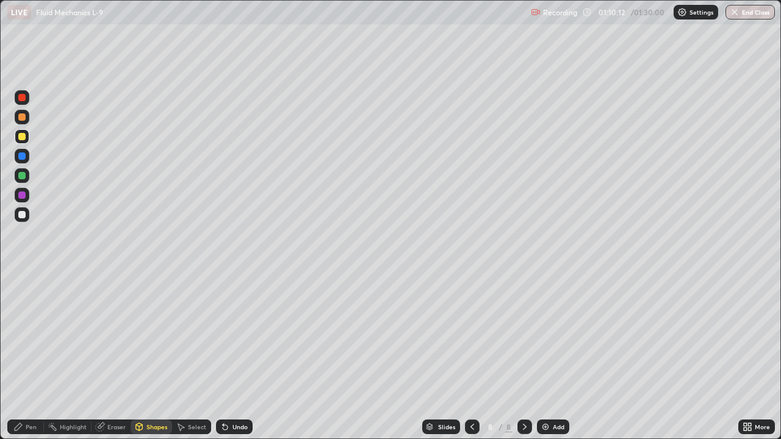
click at [25, 118] on div at bounding box center [21, 116] width 7 height 7
click at [32, 352] on div "Pen" at bounding box center [31, 427] width 11 height 6
click at [23, 156] on div at bounding box center [21, 155] width 7 height 7
click at [21, 138] on div at bounding box center [21, 136] width 7 height 7
click at [163, 352] on div "Shapes" at bounding box center [156, 427] width 21 height 6
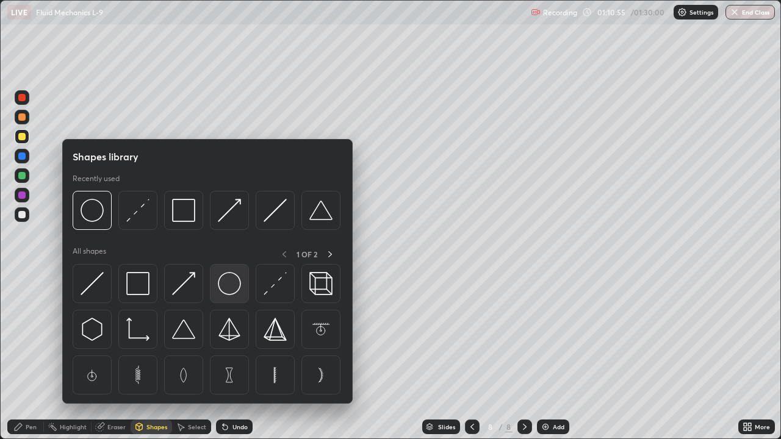
click at [234, 288] on img at bounding box center [229, 283] width 23 height 23
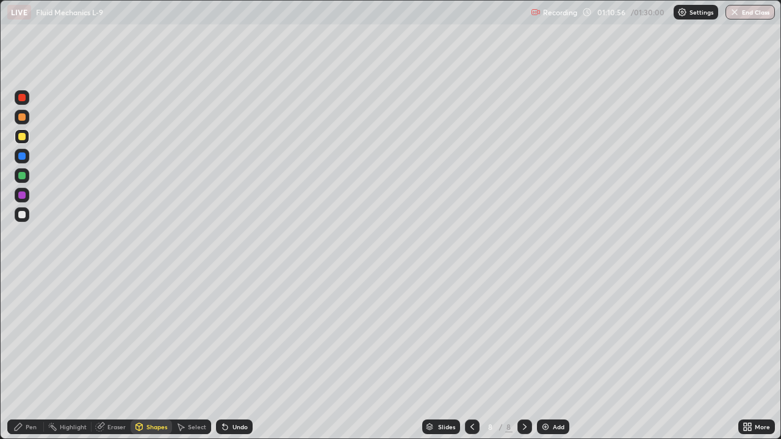
click at [157, 352] on div "Shapes" at bounding box center [156, 427] width 21 height 6
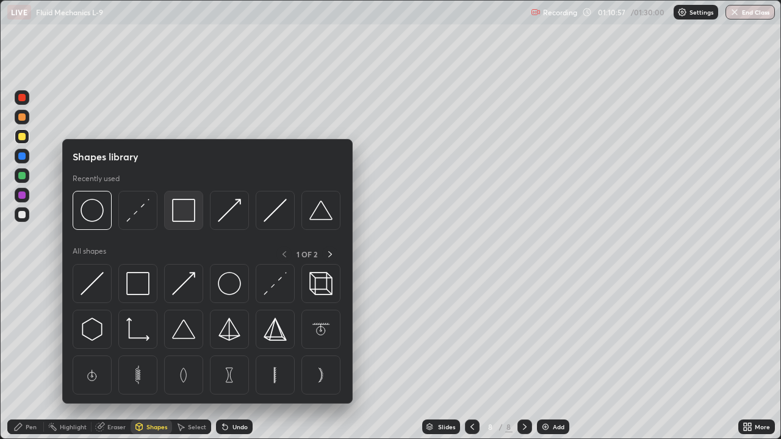
click at [187, 217] on img at bounding box center [183, 210] width 23 height 23
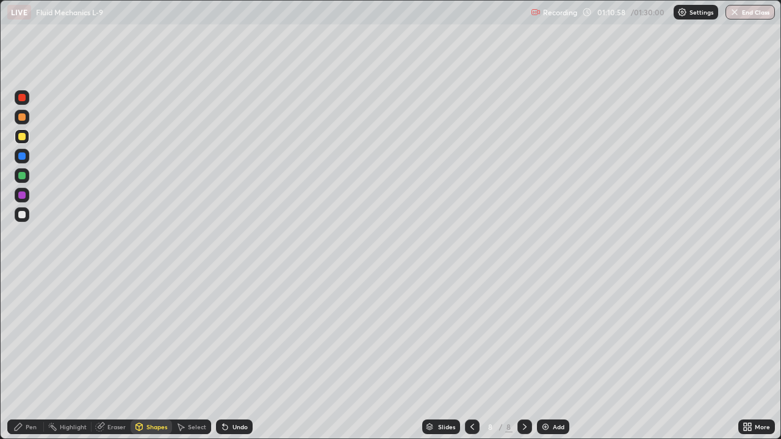
click at [23, 176] on div at bounding box center [21, 175] width 7 height 7
click at [75, 352] on div "Highlight" at bounding box center [73, 427] width 27 height 6
click at [146, 352] on div "Shapes" at bounding box center [156, 427] width 21 height 6
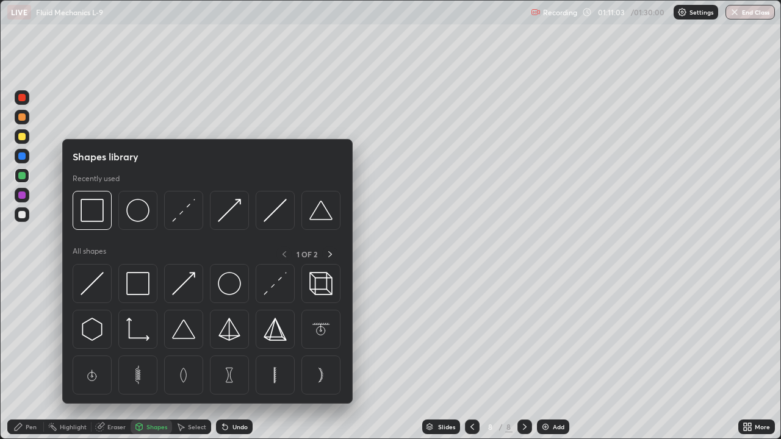
click at [120, 352] on div "Eraser" at bounding box center [116, 427] width 18 height 6
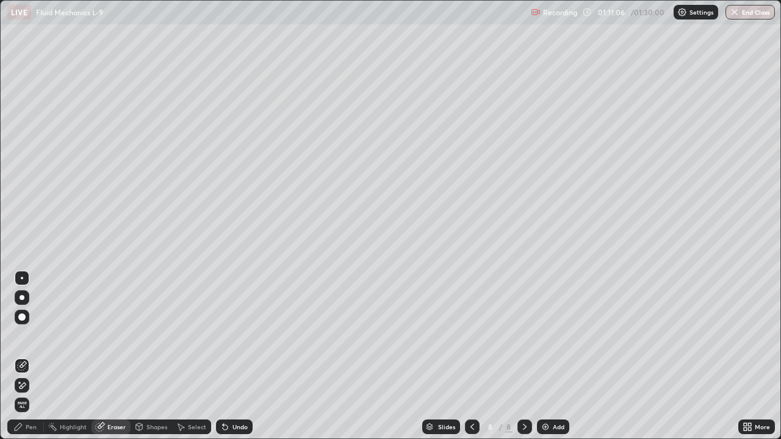
click at [23, 352] on icon at bounding box center [18, 427] width 10 height 10
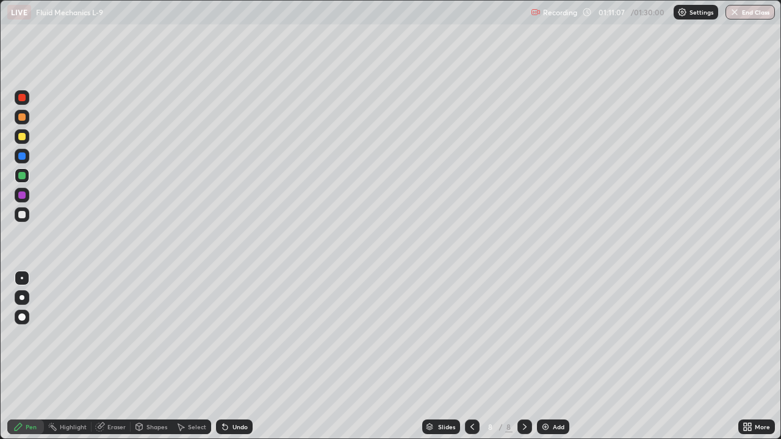
click at [23, 215] on div at bounding box center [21, 214] width 7 height 7
click at [154, 352] on div "Shapes" at bounding box center [156, 427] width 21 height 6
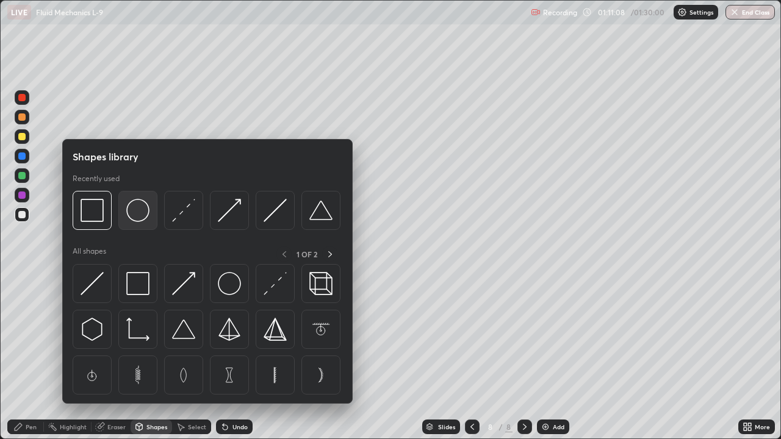
click at [139, 213] on img at bounding box center [137, 210] width 23 height 23
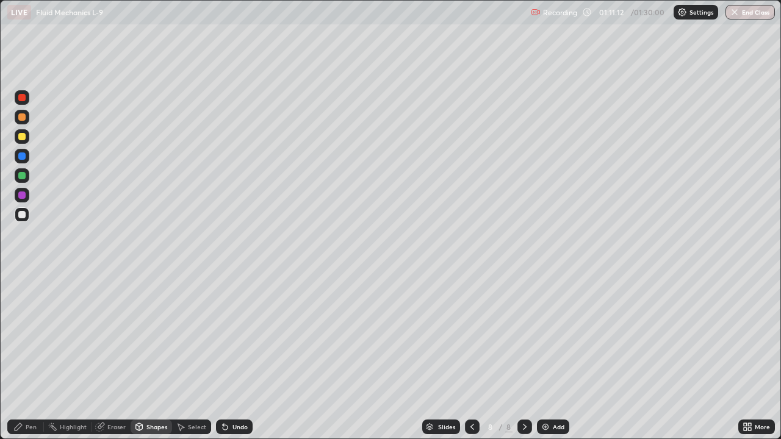
click at [32, 352] on div "Pen" at bounding box center [25, 427] width 37 height 15
click at [21, 156] on div at bounding box center [21, 155] width 7 height 7
click at [35, 352] on div "Pen" at bounding box center [25, 427] width 37 height 15
click at [21, 218] on div at bounding box center [21, 214] width 7 height 7
click at [157, 352] on div "Shapes" at bounding box center [156, 427] width 21 height 6
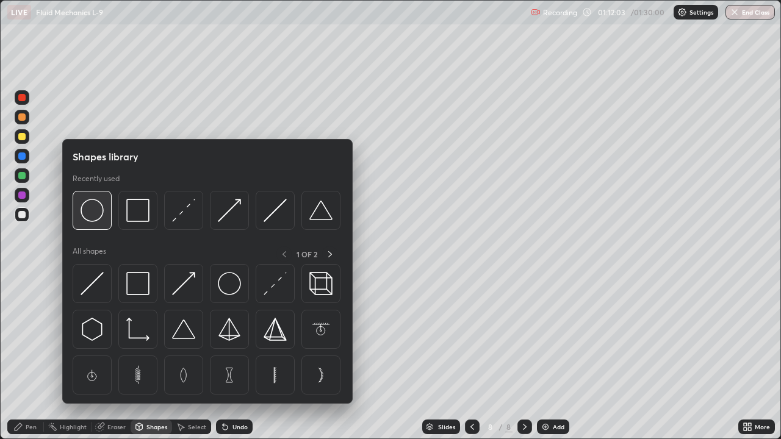
click at [95, 216] on img at bounding box center [92, 210] width 23 height 23
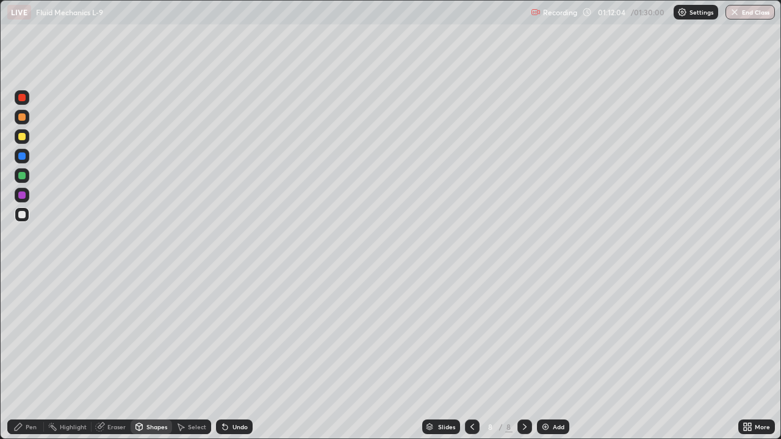
click at [24, 117] on div at bounding box center [21, 116] width 7 height 7
click at [31, 352] on div "Pen" at bounding box center [31, 427] width 11 height 6
click at [22, 154] on div at bounding box center [21, 155] width 7 height 7
click at [21, 214] on div at bounding box center [21, 214] width 7 height 7
click at [16, 176] on div at bounding box center [22, 175] width 15 height 15
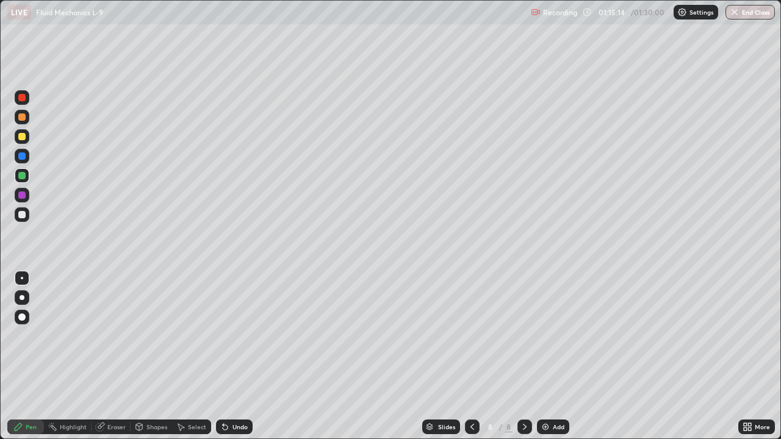
click at [22, 215] on div at bounding box center [21, 214] width 7 height 7
click at [156, 352] on div "Shapes" at bounding box center [156, 427] width 21 height 6
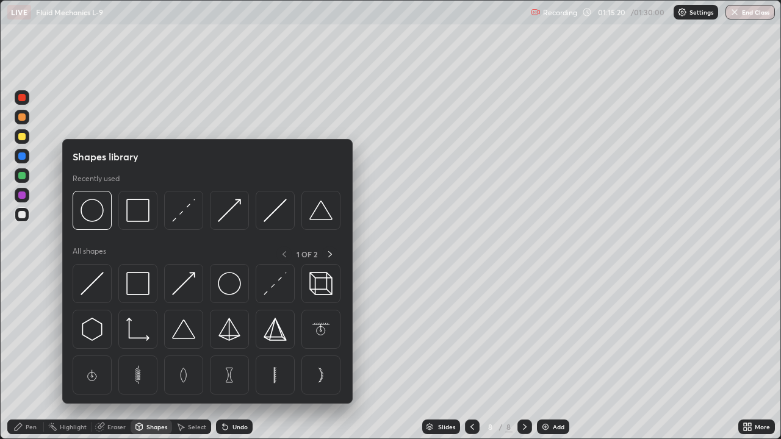
click at [220, 286] on img at bounding box center [229, 283] width 23 height 23
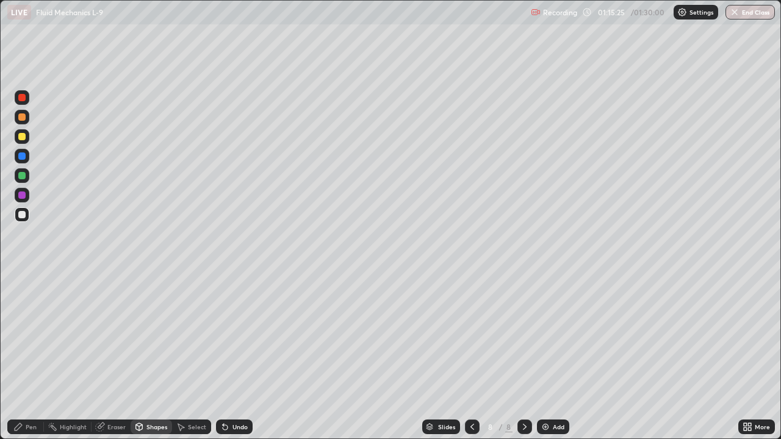
click at [24, 352] on div "Pen" at bounding box center [25, 427] width 37 height 15
click at [23, 156] on div at bounding box center [21, 155] width 7 height 7
click at [23, 176] on div at bounding box center [21, 175] width 7 height 7
click at [556, 352] on div "Add" at bounding box center [559, 427] width 12 height 6
click at [119, 352] on div "Eraser" at bounding box center [116, 427] width 18 height 6
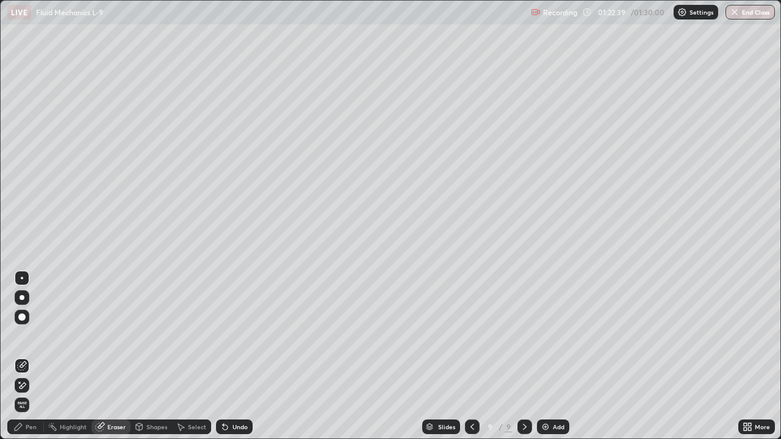
click at [43, 352] on div "Pen" at bounding box center [25, 427] width 37 height 15
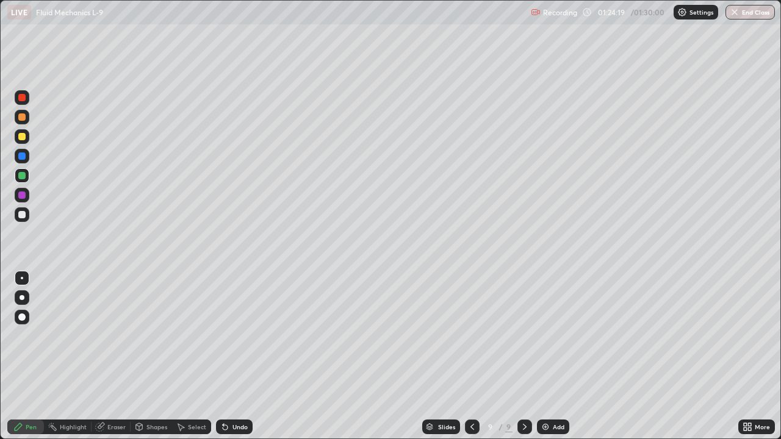
click at [753, 12] on button "End Class" at bounding box center [749, 12] width 49 height 15
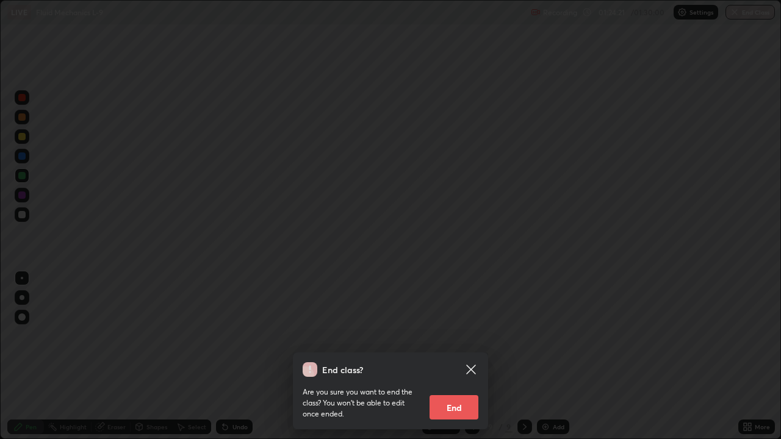
click at [471, 352] on button "End" at bounding box center [453, 407] width 49 height 24
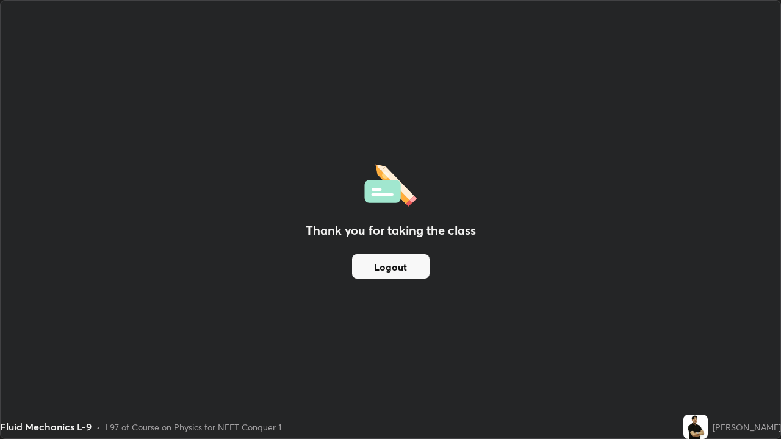
click at [409, 276] on button "Logout" at bounding box center [390, 266] width 77 height 24
